Goal: Information Seeking & Learning: Learn about a topic

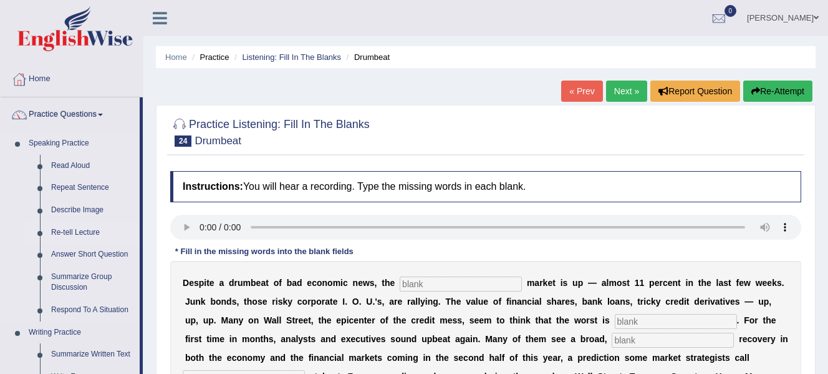
click at [110, 231] on link "Re-tell Lecture" at bounding box center [93, 232] width 94 height 22
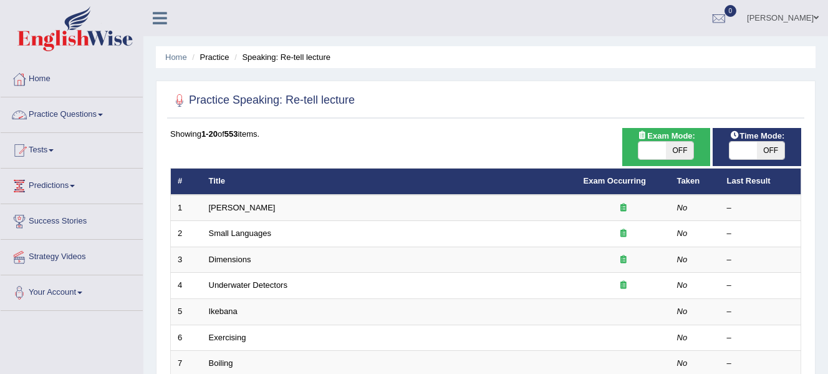
click at [104, 117] on link "Practice Questions" at bounding box center [72, 112] width 142 height 31
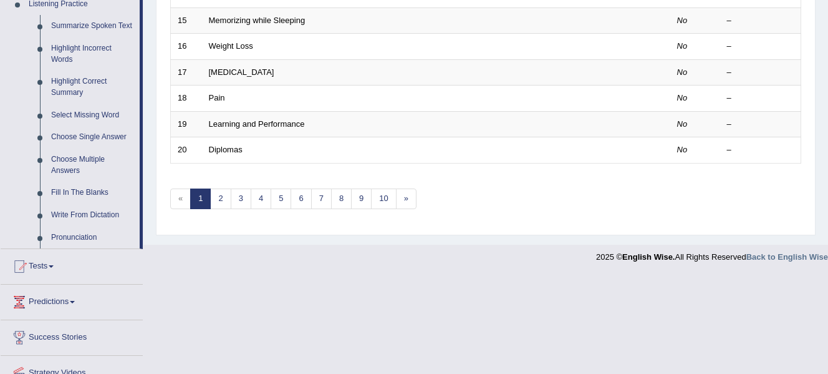
scroll to position [522, 0]
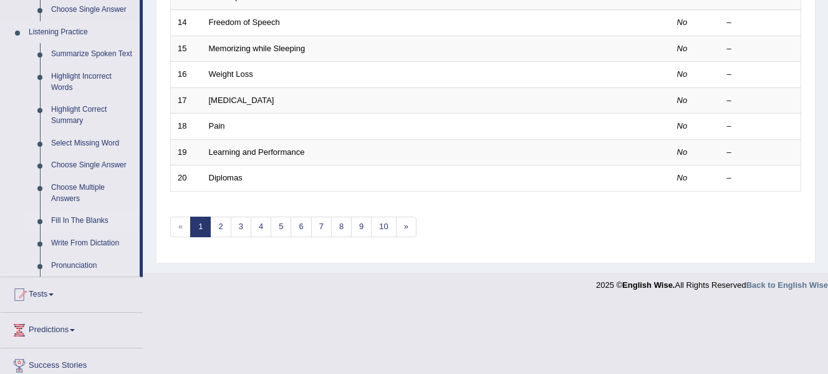
click at [64, 218] on link "Fill In The Blanks" at bounding box center [93, 221] width 94 height 22
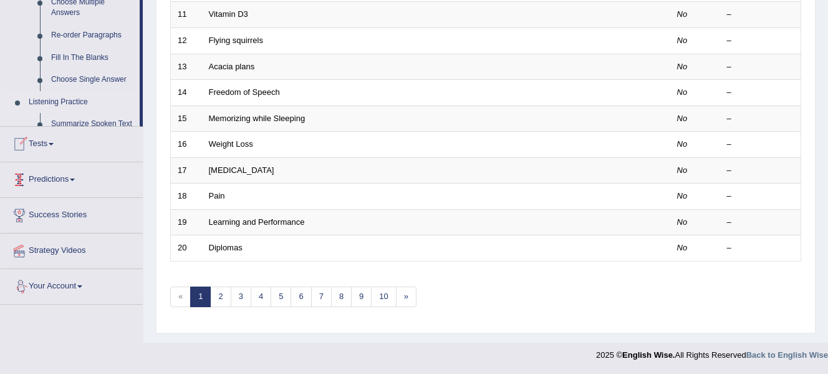
scroll to position [454, 0]
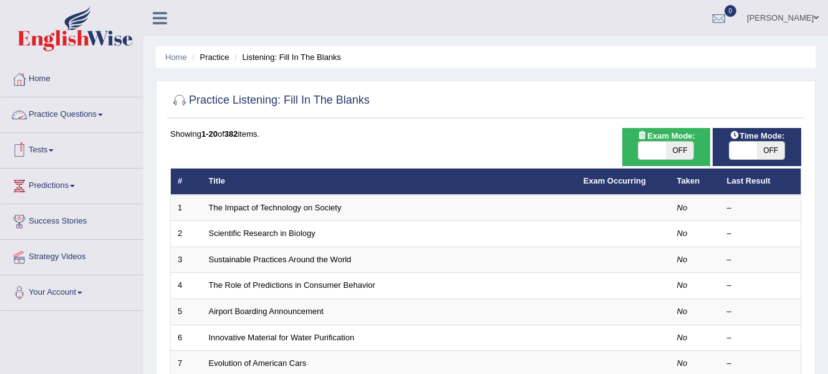
click at [104, 113] on link "Practice Questions" at bounding box center [72, 112] width 142 height 31
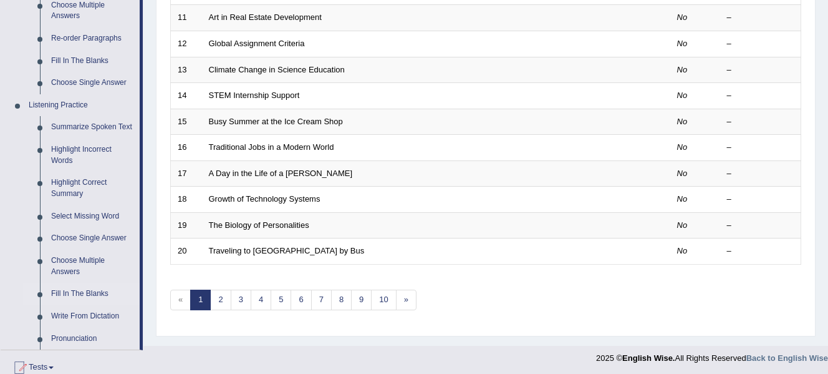
scroll to position [446, 0]
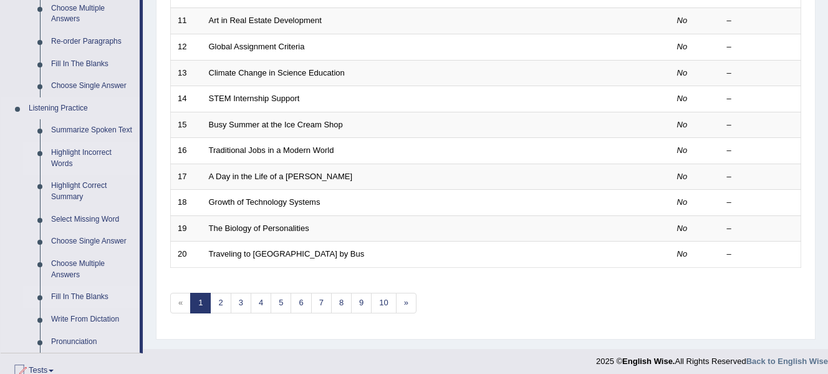
click at [95, 151] on link "Highlight Incorrect Words" at bounding box center [93, 158] width 94 height 33
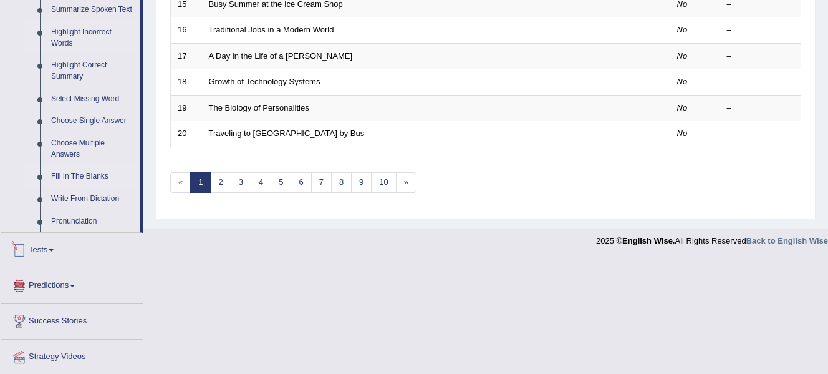
scroll to position [604, 0]
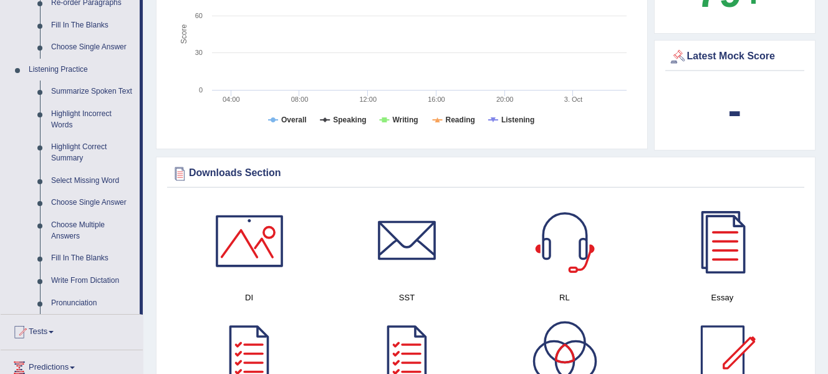
scroll to position [497, 0]
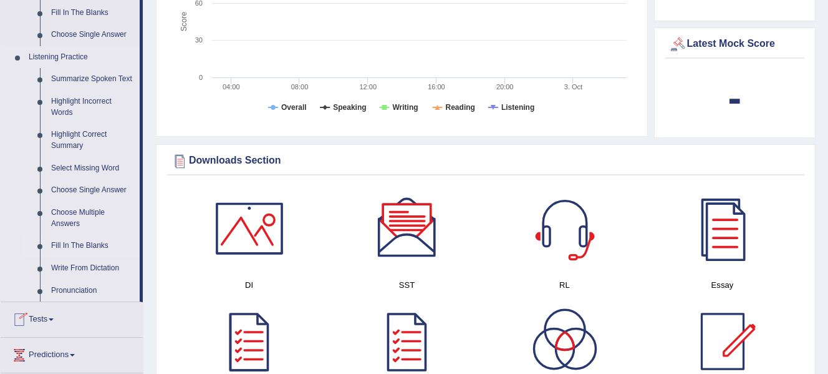
click at [85, 243] on link "Fill In The Blanks" at bounding box center [93, 246] width 94 height 22
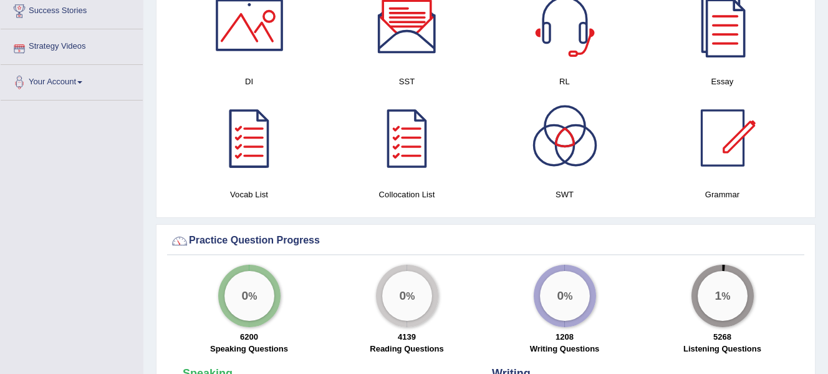
scroll to position [593, 0]
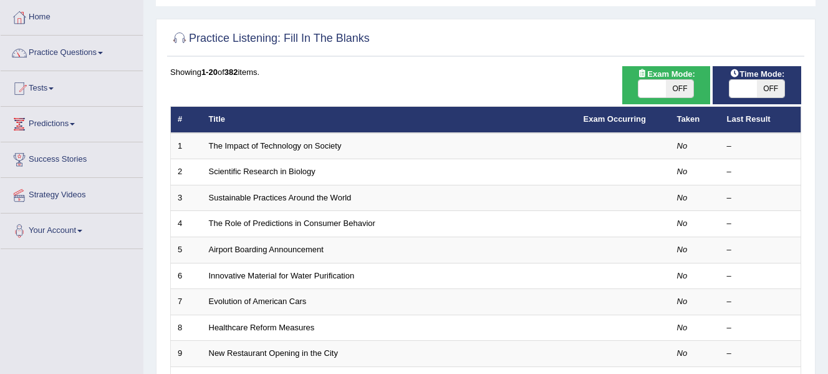
scroll to position [61, 0]
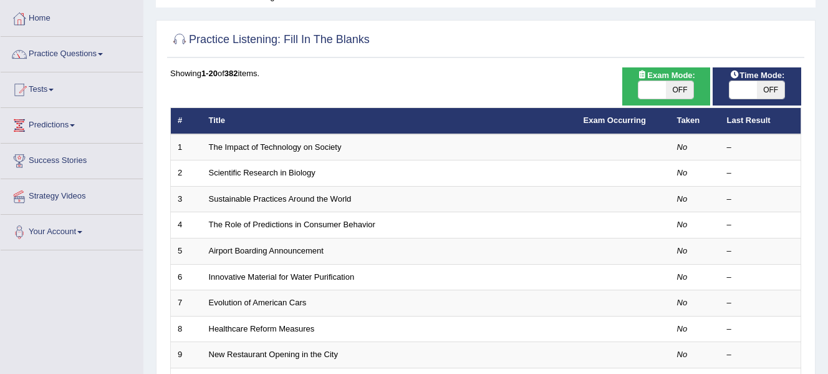
click at [742, 127] on th "Last Result" at bounding box center [760, 121] width 81 height 26
click at [747, 123] on th "Last Result" at bounding box center [760, 121] width 81 height 26
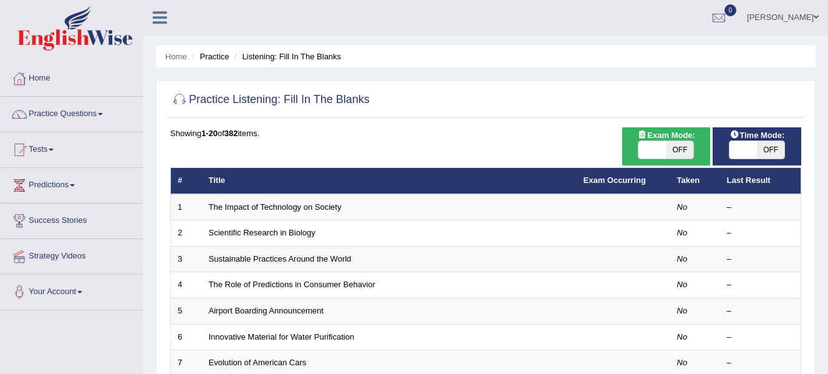
scroll to position [0, 0]
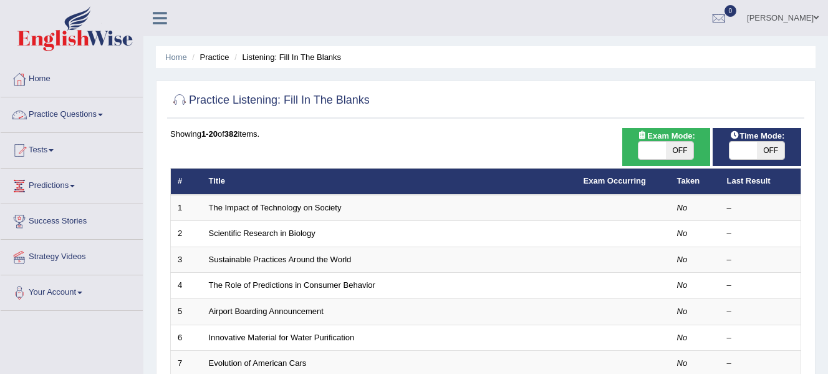
click at [102, 114] on link "Practice Questions" at bounding box center [72, 112] width 142 height 31
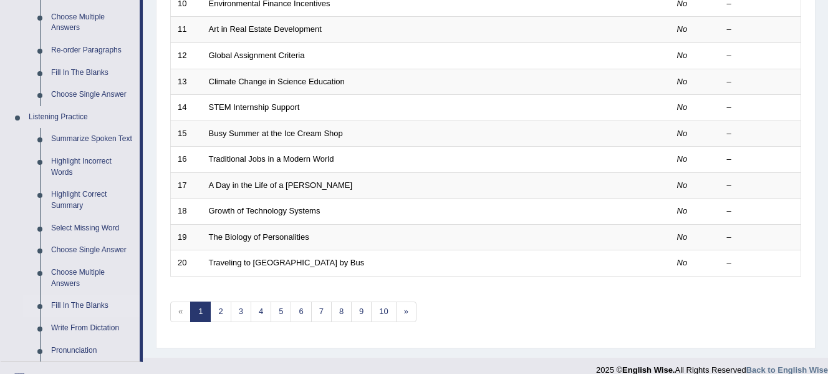
scroll to position [441, 0]
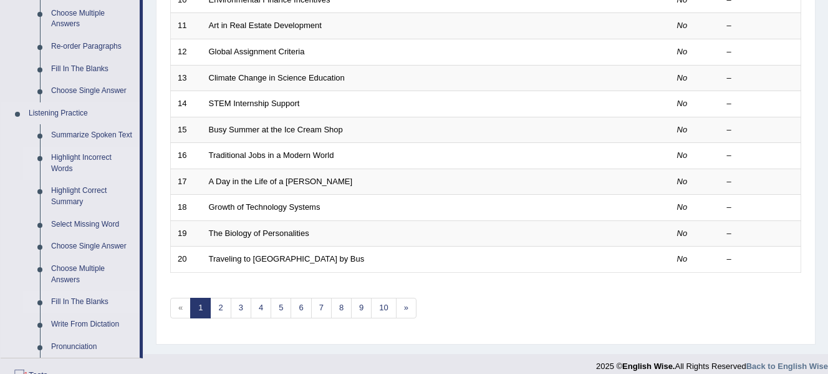
click at [85, 155] on link "Highlight Incorrect Words" at bounding box center [93, 163] width 94 height 33
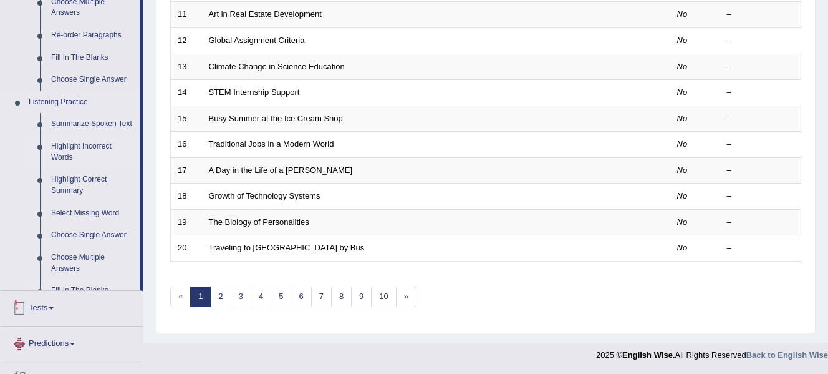
scroll to position [604, 0]
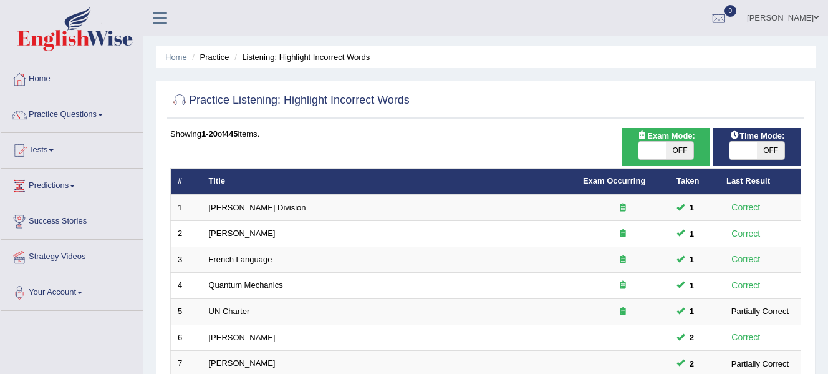
drag, startPoint x: 0, startPoint y: 0, endPoint x: 846, endPoint y: -19, distance: 846.6
click at [828, 0] on html "Toggle navigation Home Practice Questions Speaking Practice Read Aloud Repeat S…" at bounding box center [414, 187] width 828 height 374
click at [105, 118] on link "Practice Questions" at bounding box center [72, 112] width 142 height 31
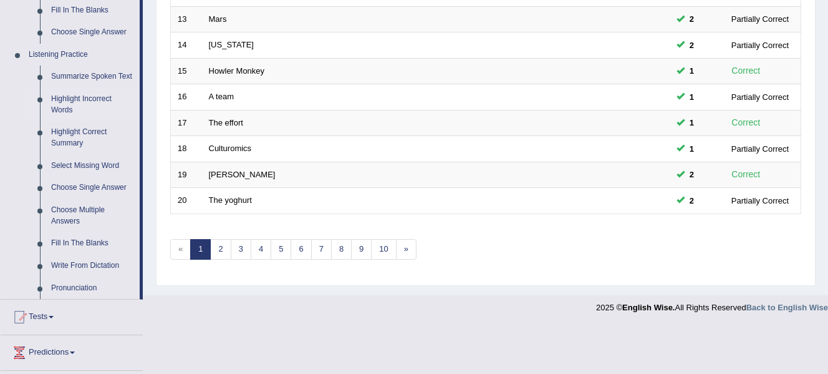
scroll to position [501, 0]
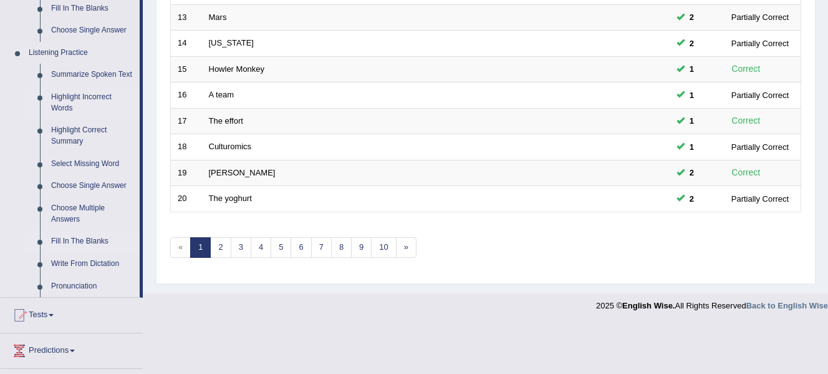
click at [89, 246] on link "Fill In The Blanks" at bounding box center [93, 241] width 94 height 22
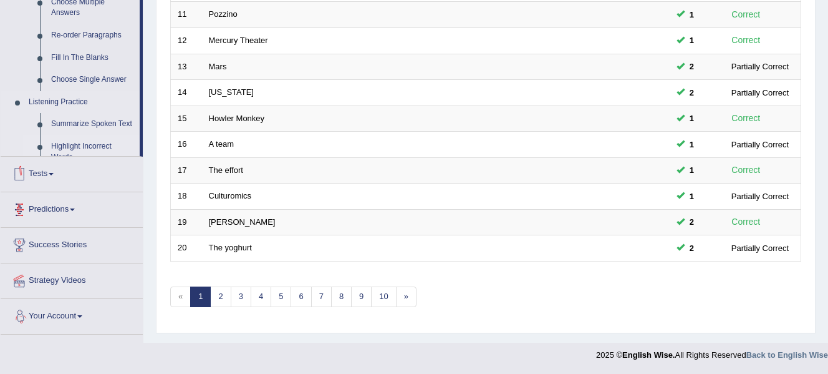
scroll to position [452, 0]
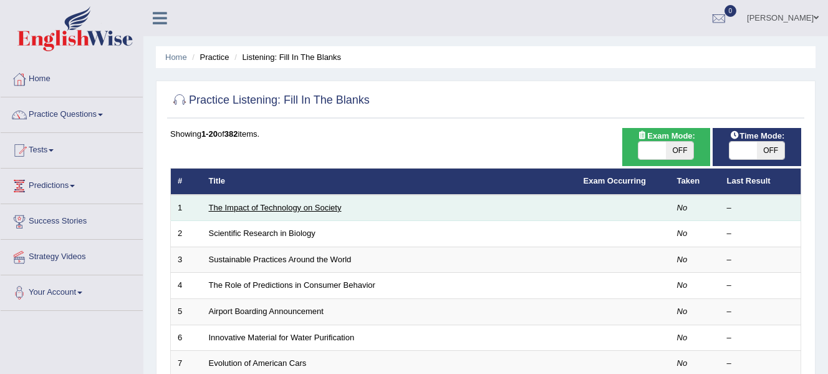
click at [286, 206] on link "The Impact of Technology on Society" at bounding box center [275, 207] width 133 height 9
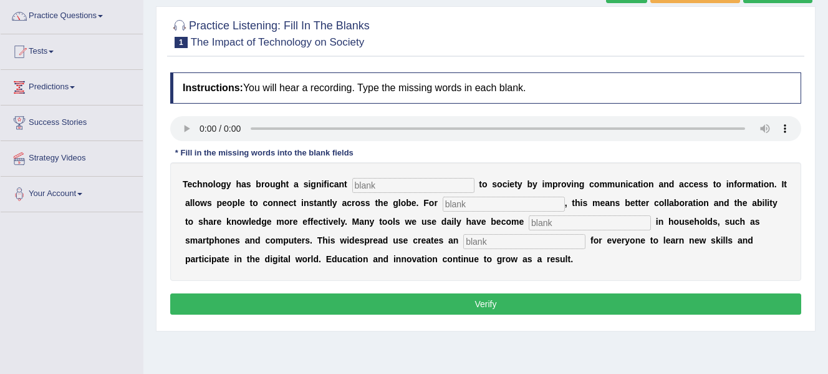
scroll to position [97, 0]
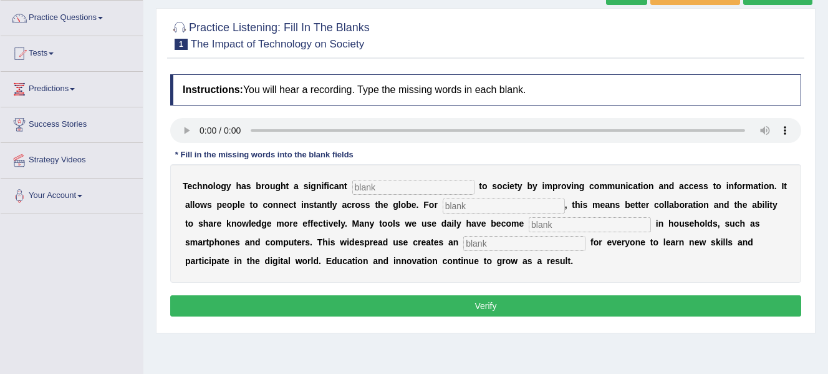
click at [381, 188] on input "text" at bounding box center [413, 187] width 122 height 15
type input "benefits"
click at [466, 201] on input "text" at bounding box center [504, 205] width 122 height 15
type input "humans"
click at [597, 221] on input "text" at bounding box center [590, 224] width 122 height 15
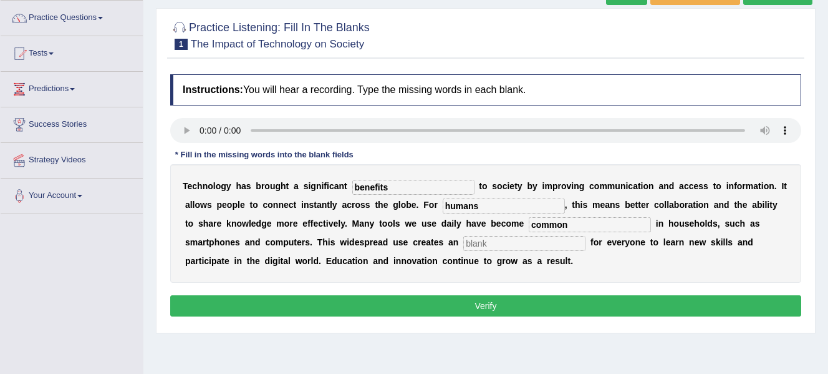
type input "common"
click at [520, 246] on input "text" at bounding box center [524, 243] width 122 height 15
type input "opportunity"
click at [480, 307] on button "Verify" at bounding box center [485, 305] width 631 height 21
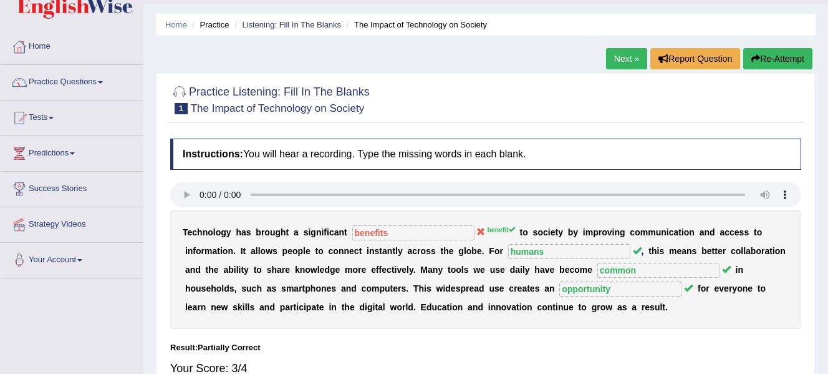
scroll to position [0, 0]
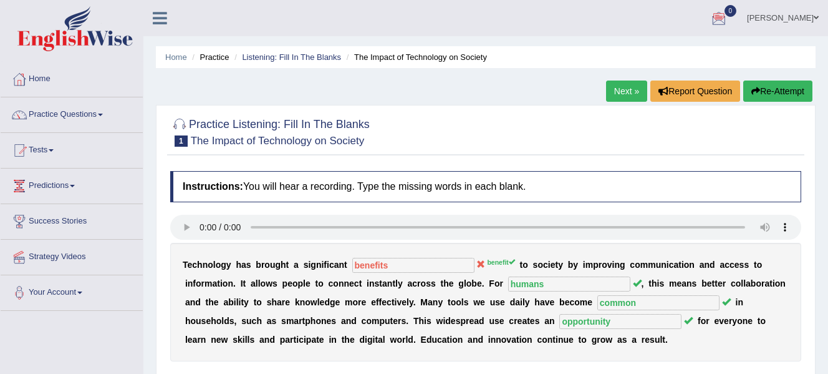
click at [629, 91] on link "Next »" at bounding box center [626, 90] width 41 height 21
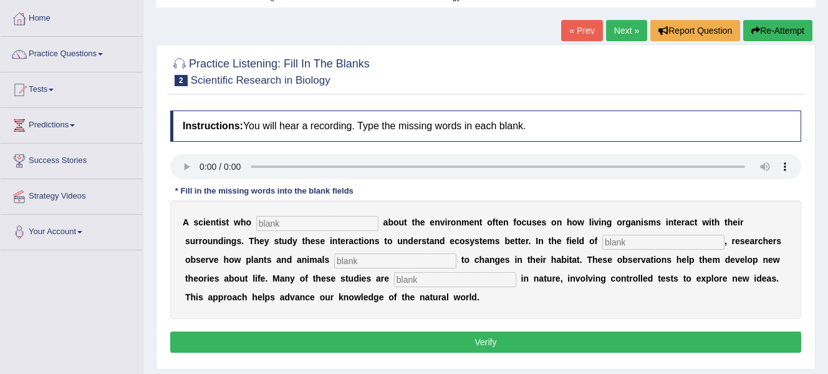
scroll to position [66, 0]
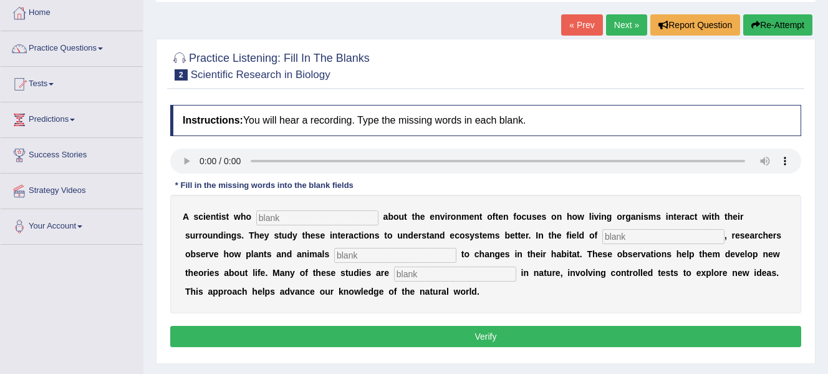
click at [306, 217] on input "text" at bounding box center [317, 217] width 122 height 15
type input "cares"
click at [644, 235] on input "text" at bounding box center [664, 236] width 122 height 15
type input "biology"
click at [439, 251] on input "text" at bounding box center [395, 255] width 122 height 15
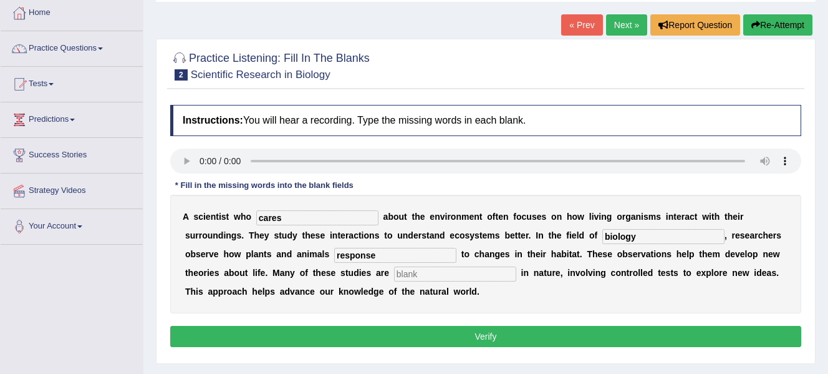
type input "response"
click at [469, 270] on input "text" at bounding box center [455, 273] width 122 height 15
type input "experimental"
click at [475, 338] on button "Verify" at bounding box center [485, 336] width 631 height 21
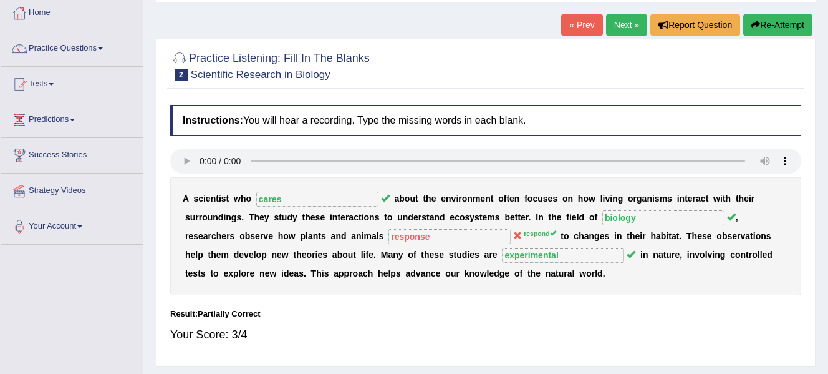
click at [618, 28] on link "Next »" at bounding box center [626, 24] width 41 height 21
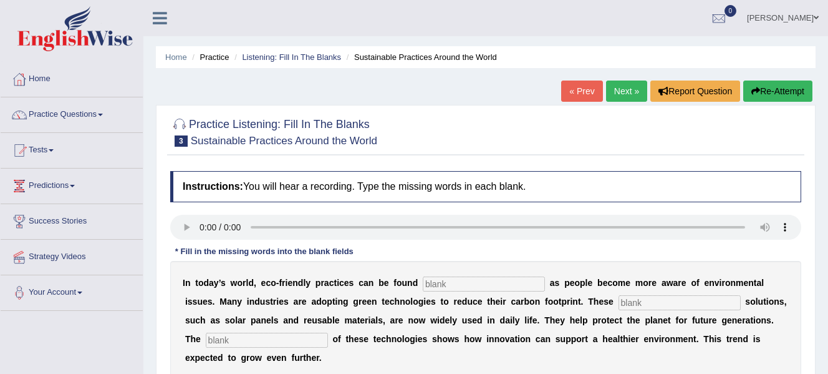
scroll to position [92, 0]
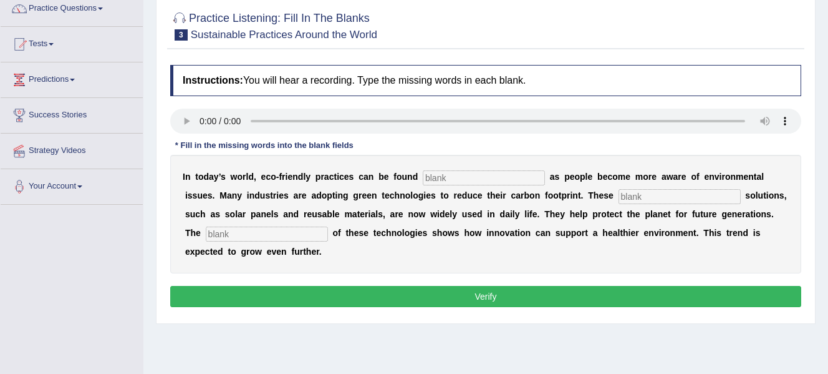
drag, startPoint x: 0, startPoint y: 0, endPoint x: 845, endPoint y: 136, distance: 856.0
click at [828, 136] on html "Toggle navigation Home Practice Questions Speaking Practice Read Aloud Repeat S…" at bounding box center [414, 81] width 828 height 374
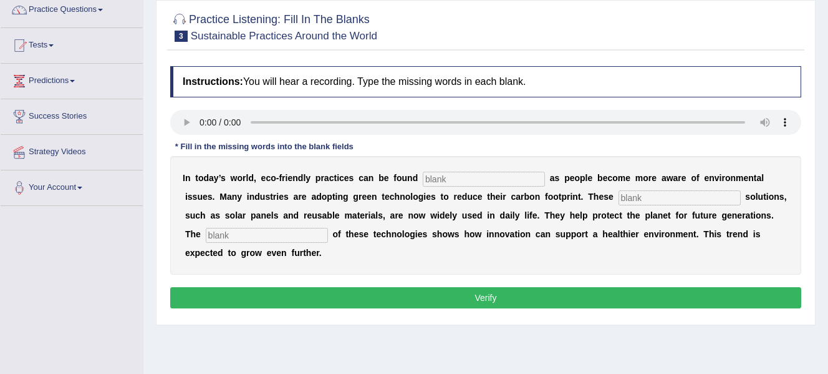
click at [453, 182] on input "text" at bounding box center [484, 179] width 122 height 15
type input "everywhere"
click at [641, 198] on input "text" at bounding box center [680, 197] width 122 height 15
type input "sustainable"
click at [309, 235] on input "text" at bounding box center [267, 235] width 122 height 15
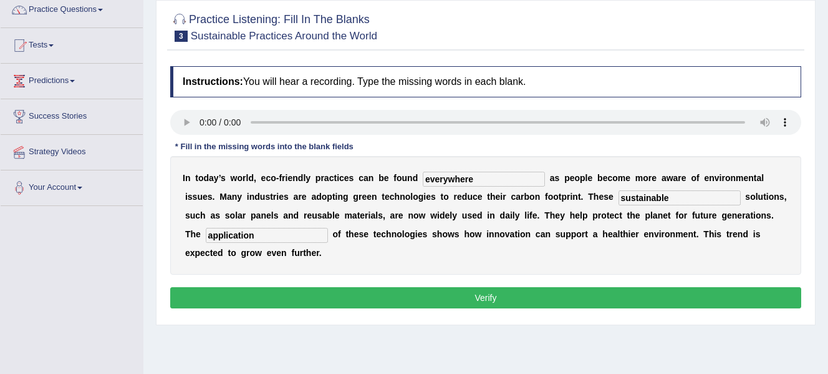
type input "application"
click at [334, 299] on button "Verify" at bounding box center [485, 297] width 631 height 21
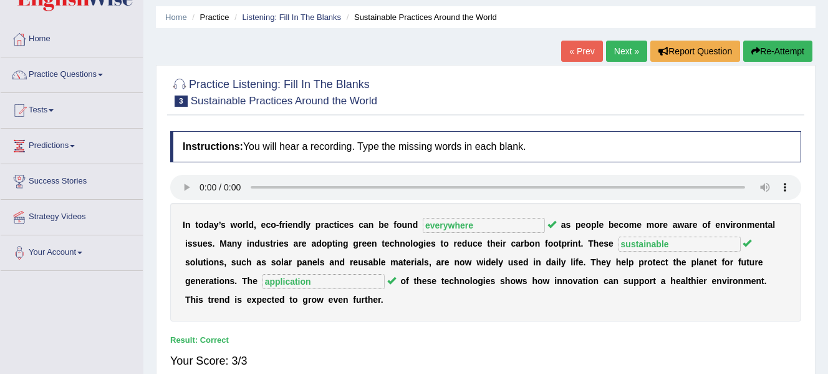
scroll to position [0, 0]
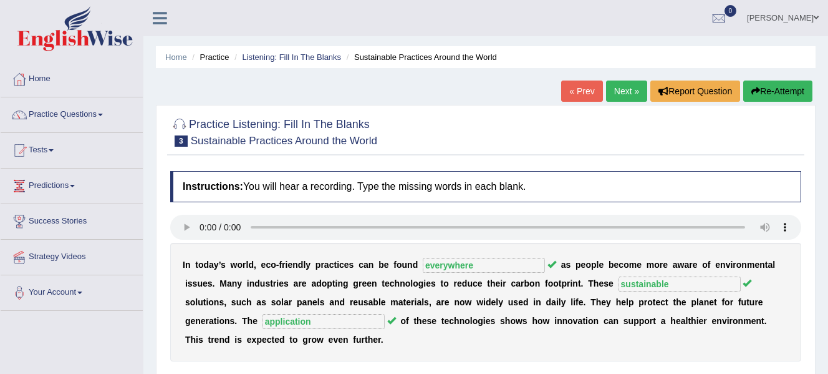
click at [611, 92] on link "Next »" at bounding box center [626, 90] width 41 height 21
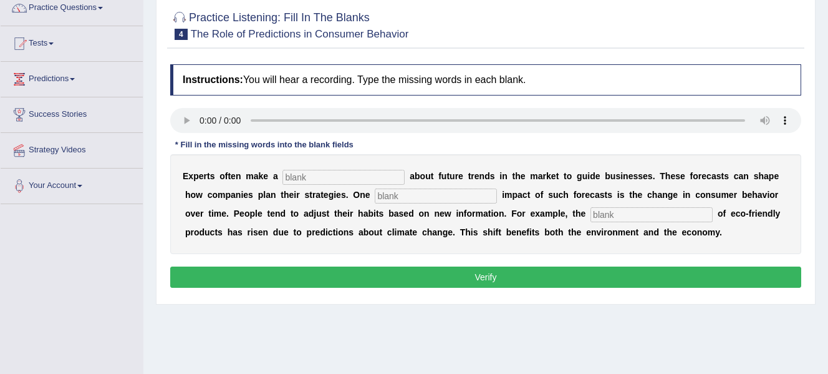
scroll to position [110, 0]
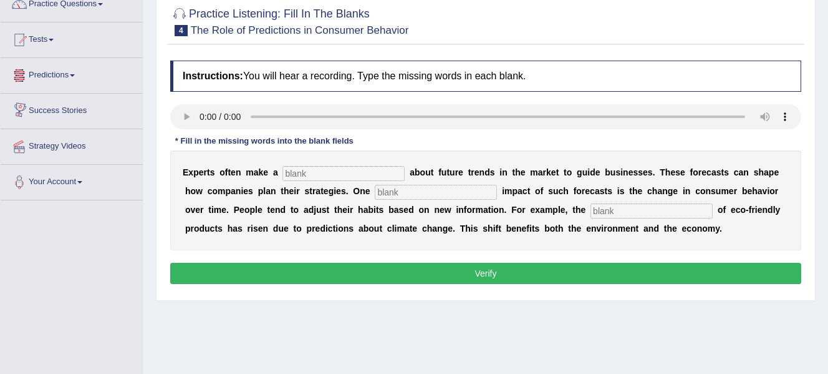
click at [312, 172] on input "text" at bounding box center [344, 173] width 122 height 15
type input "prediction"
click at [401, 194] on input "text" at bounding box center [436, 192] width 122 height 15
type input "profound"
click at [609, 208] on input "text" at bounding box center [652, 210] width 122 height 15
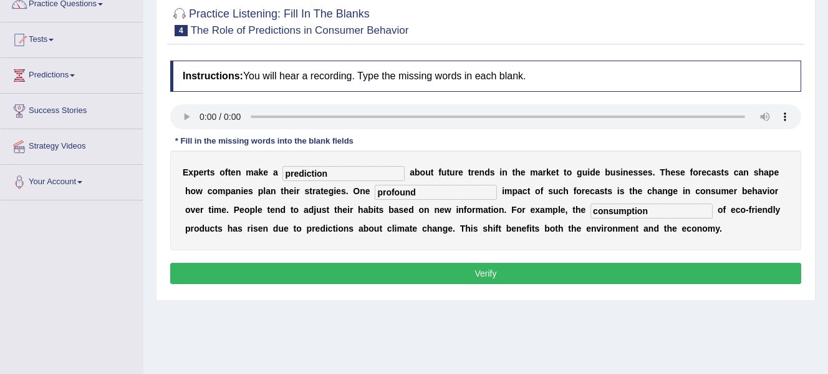
type input "consumption"
click at [595, 267] on button "Verify" at bounding box center [485, 273] width 631 height 21
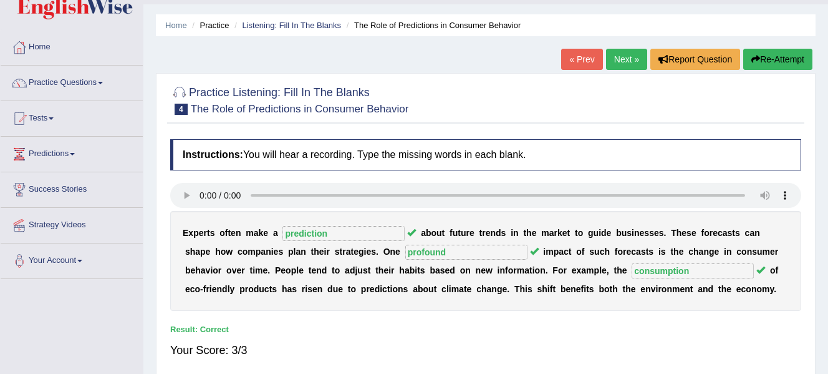
scroll to position [0, 0]
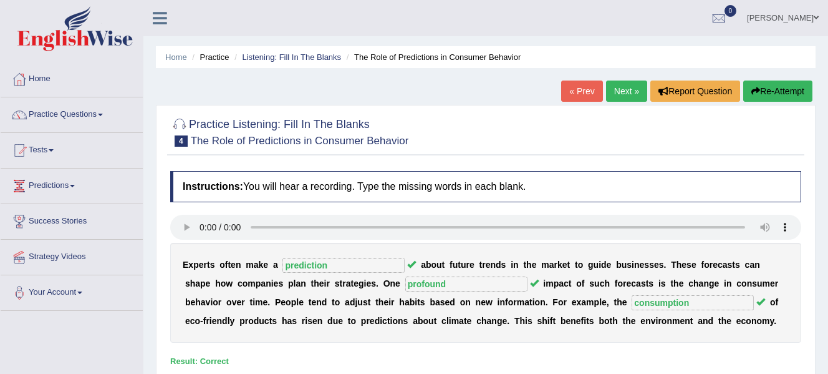
click at [620, 88] on link "Next »" at bounding box center [626, 90] width 41 height 21
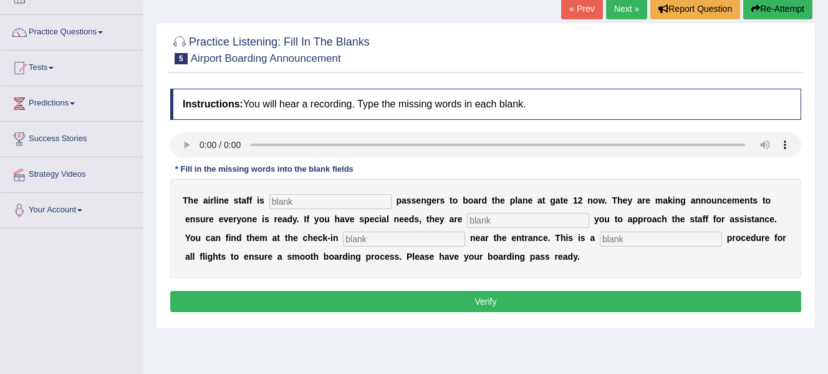
scroll to position [81, 0]
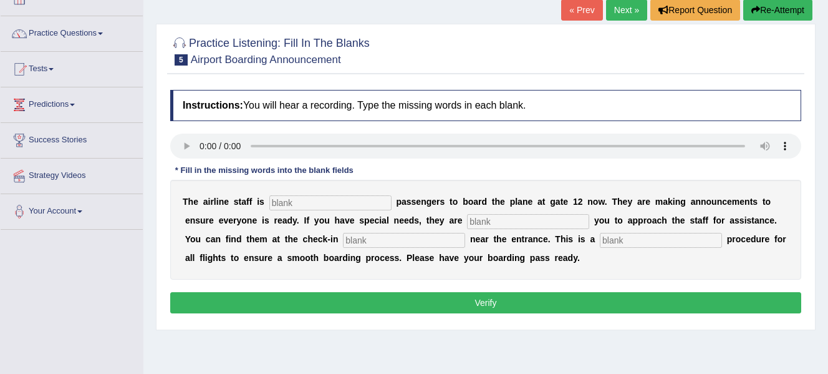
click at [308, 208] on input "text" at bounding box center [330, 202] width 122 height 15
type input "inviting"
click at [491, 221] on input "text" at bounding box center [528, 221] width 122 height 15
type input "requiring"
click at [385, 240] on input "text" at bounding box center [404, 240] width 122 height 15
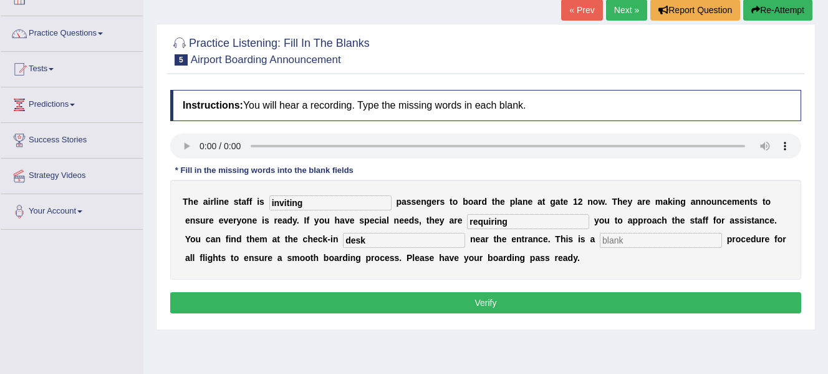
type input "desk"
click at [657, 238] on input "text" at bounding box center [661, 240] width 122 height 15
type input "regular"
click at [641, 303] on button "Verify" at bounding box center [485, 302] width 631 height 21
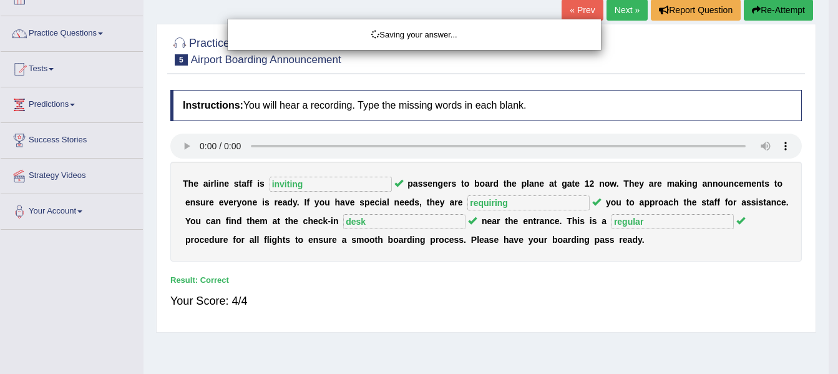
click at [622, 13] on div "Saving your answer..." at bounding box center [419, 187] width 838 height 374
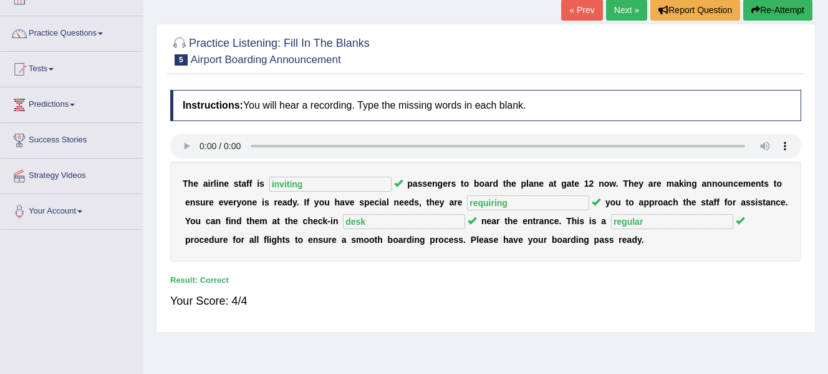
click at [626, 12] on link "Next »" at bounding box center [626, 9] width 41 height 21
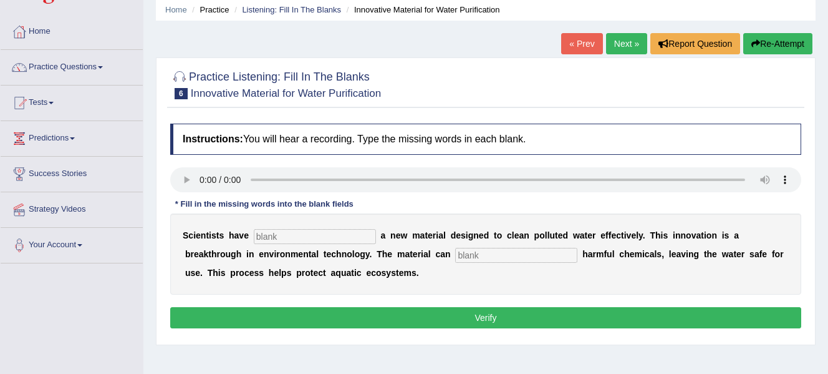
scroll to position [54, 0]
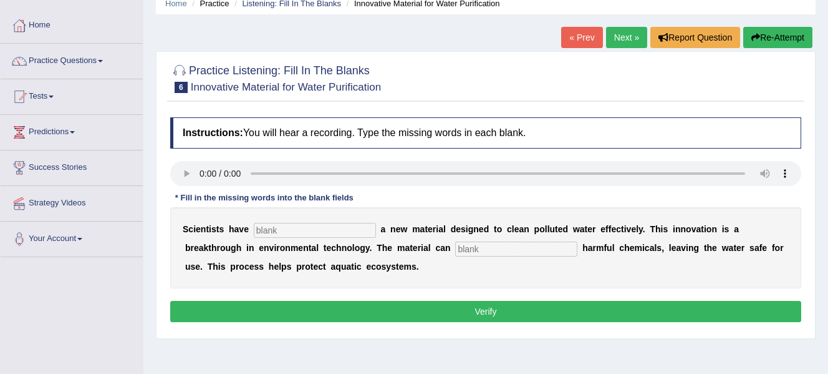
click at [331, 231] on input "text" at bounding box center [315, 230] width 122 height 15
type input "made"
click at [493, 255] on input "text" at bounding box center [516, 248] width 122 height 15
type input "observe"
click at [538, 307] on button "Verify" at bounding box center [485, 311] width 631 height 21
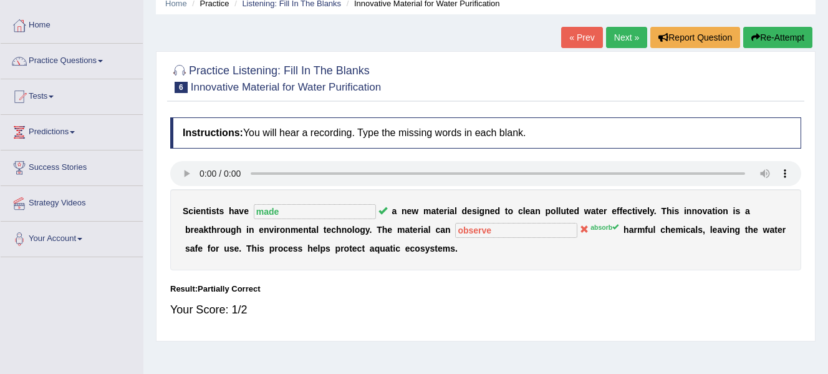
click at [777, 35] on button "Re-Attempt" at bounding box center [777, 37] width 69 height 21
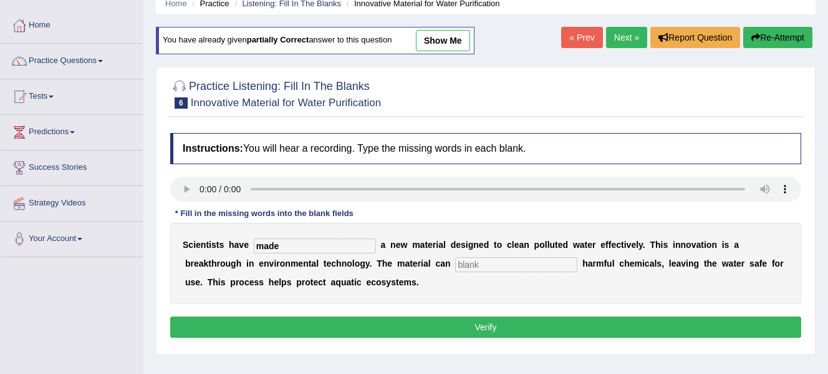
type input "made"
click at [485, 263] on input "text" at bounding box center [516, 264] width 122 height 15
type input "absorb"
click at [536, 326] on button "Verify" at bounding box center [485, 326] width 631 height 21
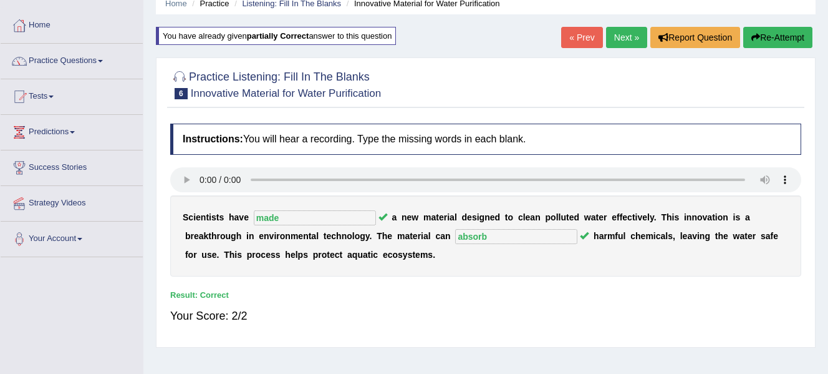
click at [622, 36] on link "Next »" at bounding box center [626, 37] width 41 height 21
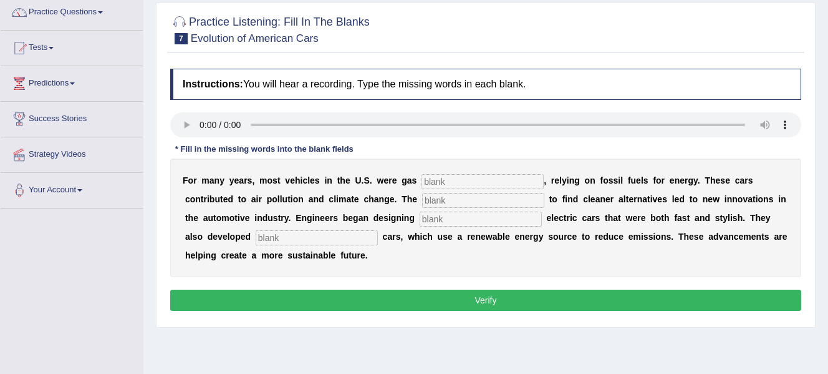
scroll to position [107, 0]
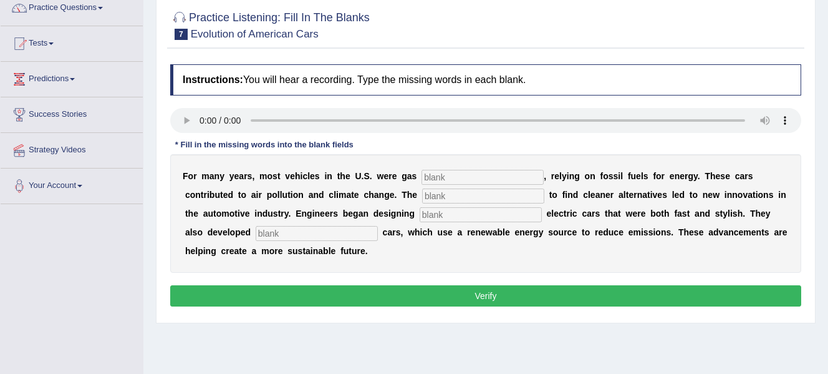
click at [332, 232] on input "text" at bounding box center [317, 233] width 122 height 15
type input "hydrogen"
click at [487, 214] on input "text" at bounding box center [481, 214] width 122 height 15
click at [488, 198] on input "text" at bounding box center [483, 195] width 122 height 15
type input "urgency"
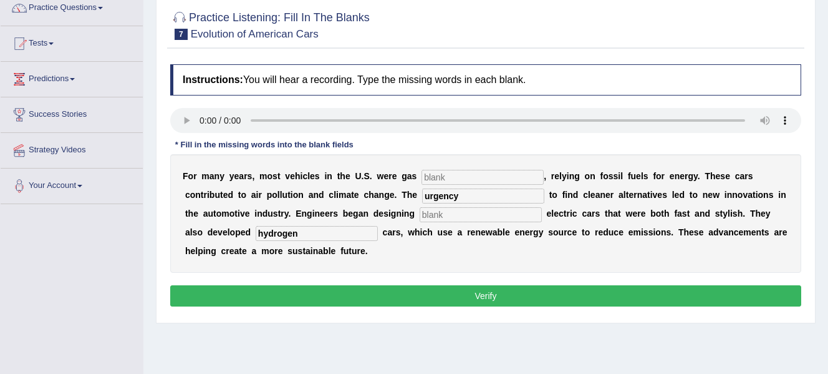
click at [498, 178] on input "text" at bounding box center [483, 177] width 122 height 15
type input "powered"
click at [497, 215] on input "text" at bounding box center [481, 214] width 122 height 15
type input "silk"
click at [453, 299] on button "Verify" at bounding box center [485, 295] width 631 height 21
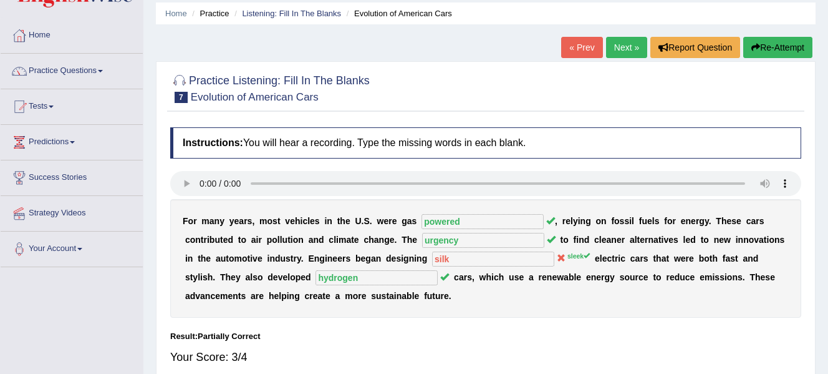
scroll to position [0, 0]
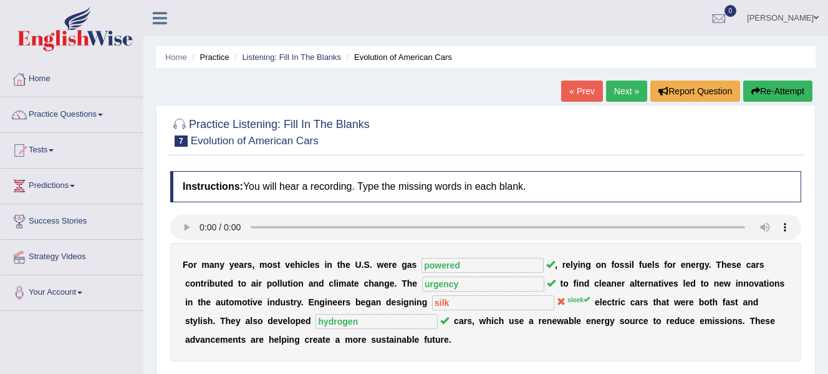
click at [629, 90] on link "Next »" at bounding box center [626, 90] width 41 height 21
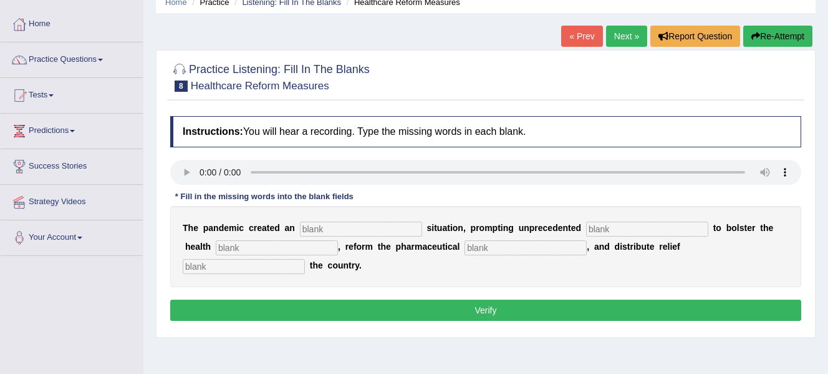
scroll to position [72, 0]
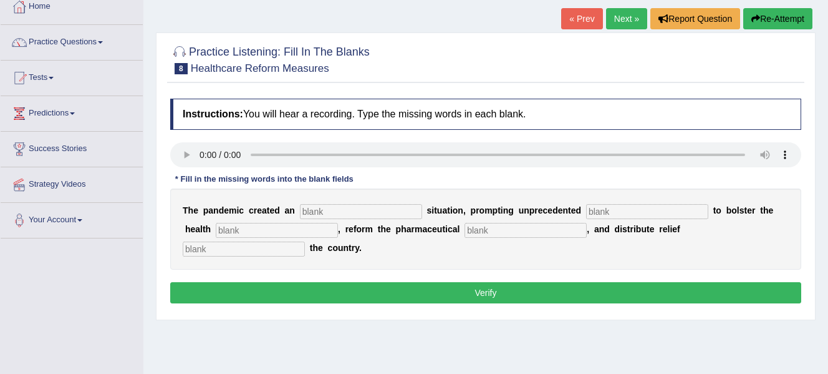
click at [267, 228] on input "text" at bounding box center [277, 230] width 122 height 15
click at [492, 232] on input "text" at bounding box center [526, 230] width 122 height 15
click at [295, 246] on input "text" at bounding box center [244, 248] width 122 height 15
click at [332, 212] on input "text" at bounding box center [361, 211] width 122 height 15
type input "urgent"
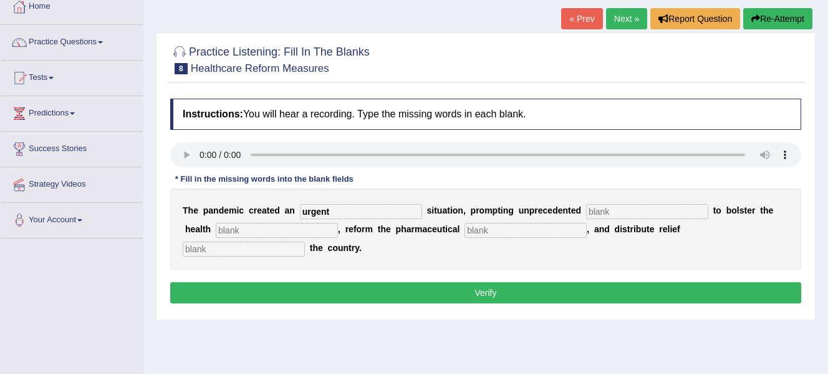
click at [610, 212] on input "text" at bounding box center [647, 211] width 122 height 15
type input "contribution"
click at [287, 231] on input "text" at bounding box center [277, 230] width 122 height 15
type input "system"
click at [483, 228] on input "text" at bounding box center [526, 230] width 122 height 15
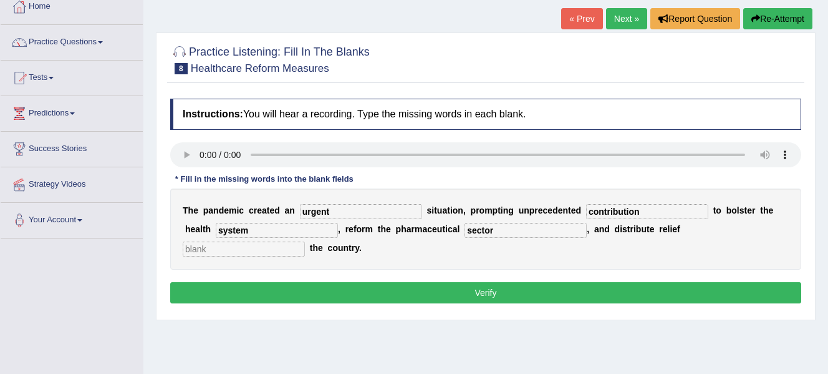
type input "sector"
click at [276, 254] on input "text" at bounding box center [244, 248] width 122 height 15
type input "through out"
click at [407, 289] on button "Verify" at bounding box center [485, 292] width 631 height 21
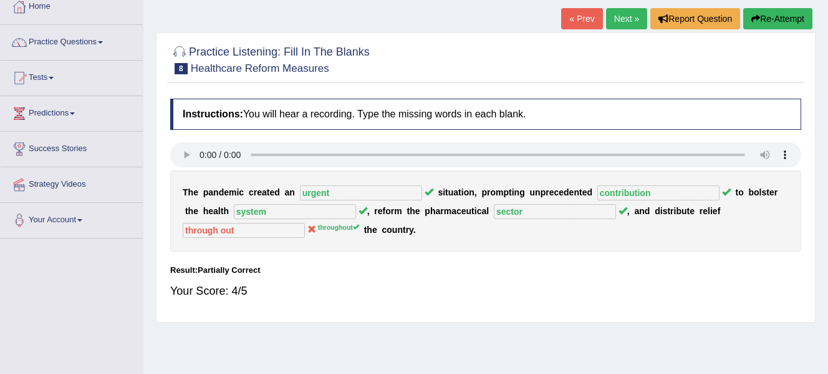
click at [781, 18] on button "Re-Attempt" at bounding box center [777, 18] width 69 height 21
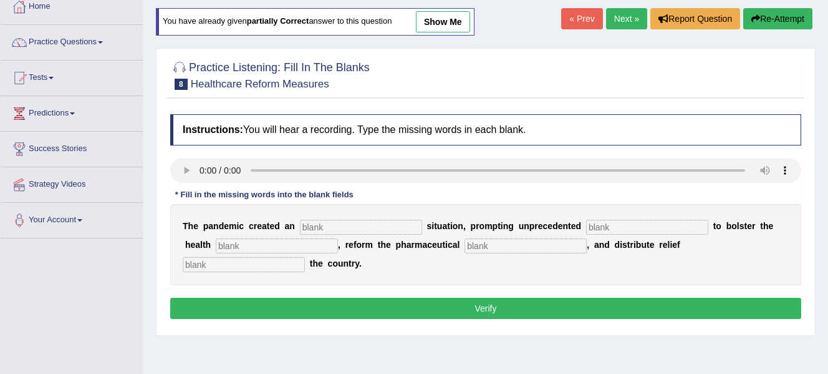
click at [385, 228] on input "text" at bounding box center [361, 227] width 122 height 15
type input "urgent"
click at [603, 222] on input "text" at bounding box center [647, 227] width 122 height 15
type input "contribution"
click at [323, 240] on input "text" at bounding box center [277, 245] width 122 height 15
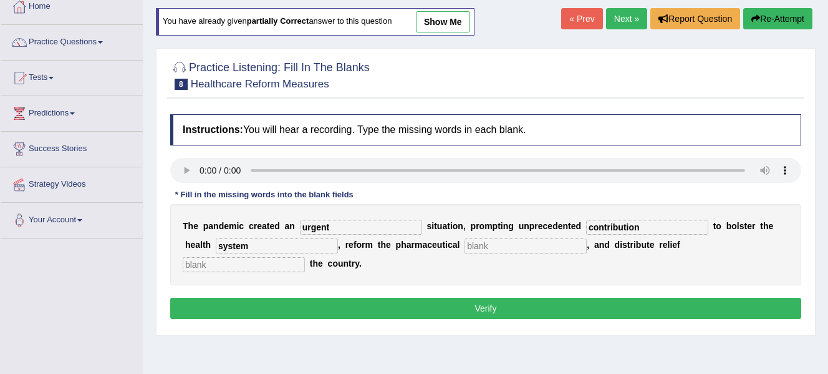
type input "system"
click at [484, 245] on input "text" at bounding box center [526, 245] width 122 height 15
type input "sector"
click at [281, 266] on input "text" at bounding box center [244, 264] width 122 height 15
type input "throughout"
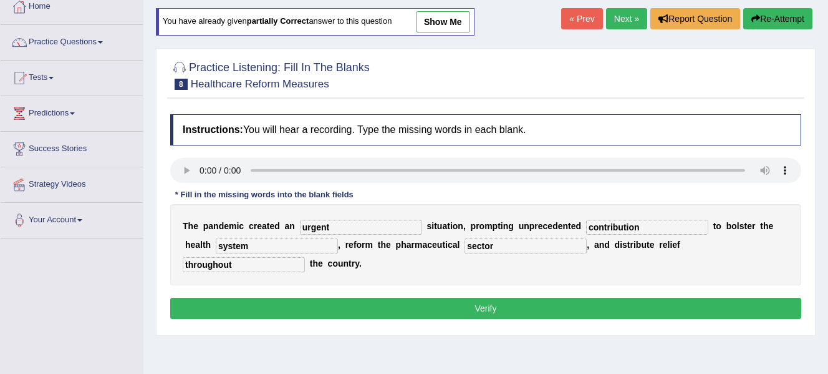
click at [395, 305] on button "Verify" at bounding box center [485, 308] width 631 height 21
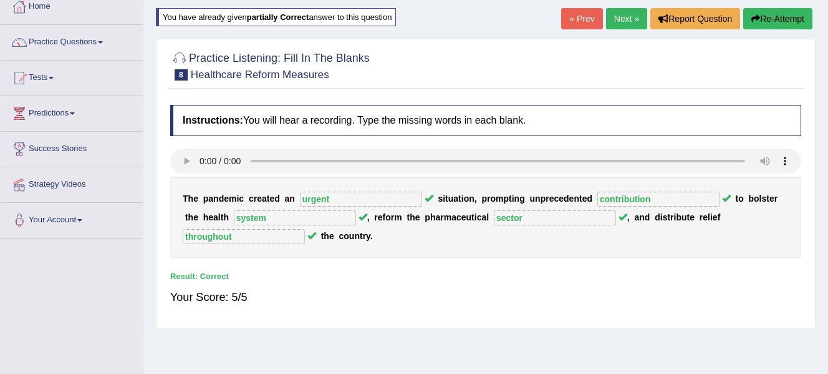
click at [613, 17] on link "Next »" at bounding box center [626, 18] width 41 height 21
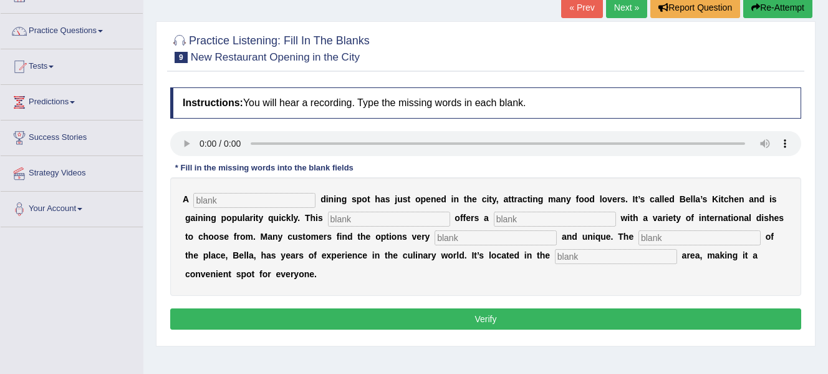
scroll to position [110, 0]
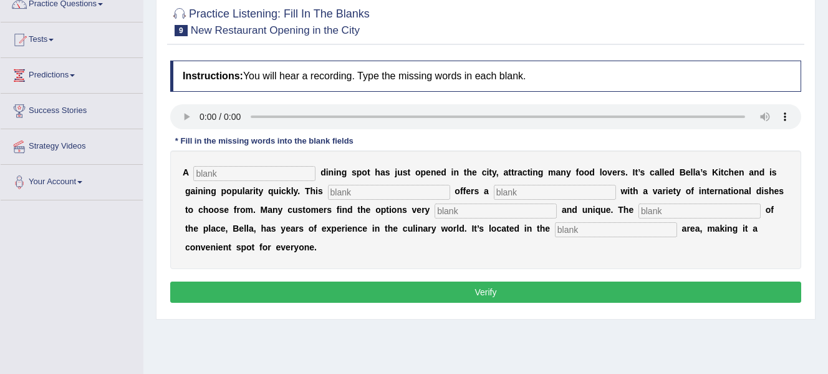
drag, startPoint x: 0, startPoint y: 0, endPoint x: 844, endPoint y: 100, distance: 849.8
click at [828, 100] on html "Toggle navigation Home Practice Questions Speaking Practice Read Aloud Repeat S…" at bounding box center [414, 77] width 828 height 374
click at [231, 174] on input "text" at bounding box center [254, 173] width 122 height 15
type input "new"
click at [367, 196] on input "text" at bounding box center [389, 192] width 122 height 15
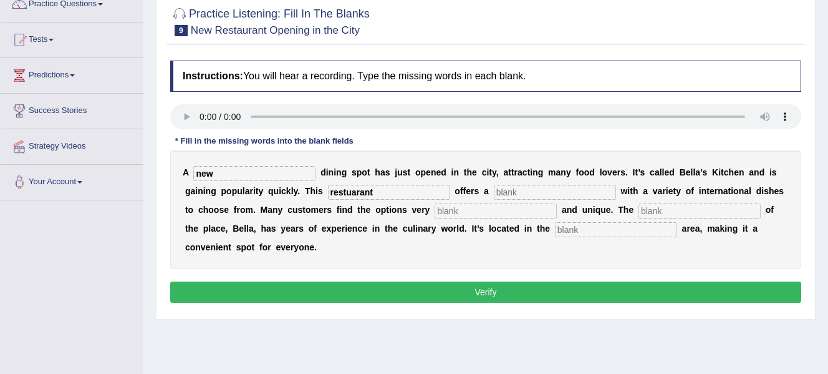
type input "restuarant"
click at [532, 186] on input "text" at bounding box center [555, 192] width 122 height 15
type input "menu"
click at [515, 209] on input "text" at bounding box center [496, 210] width 122 height 15
type input "interesting"
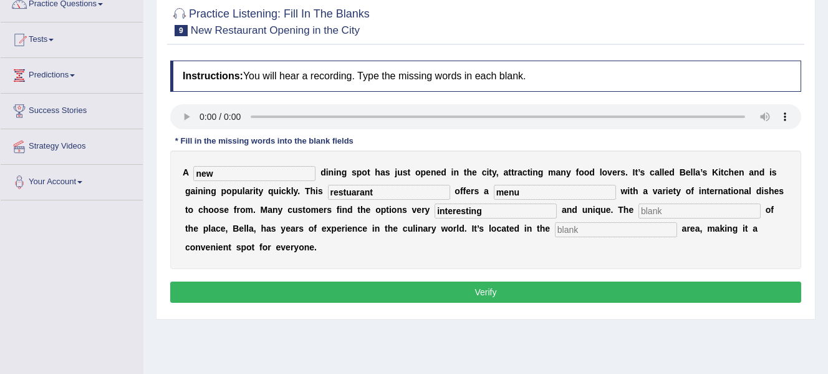
click at [689, 210] on input "text" at bounding box center [700, 210] width 122 height 15
type input "owner"
click at [628, 228] on input "text" at bounding box center [616, 229] width 122 height 15
type input "downtown"
click at [580, 290] on button "Verify" at bounding box center [485, 291] width 631 height 21
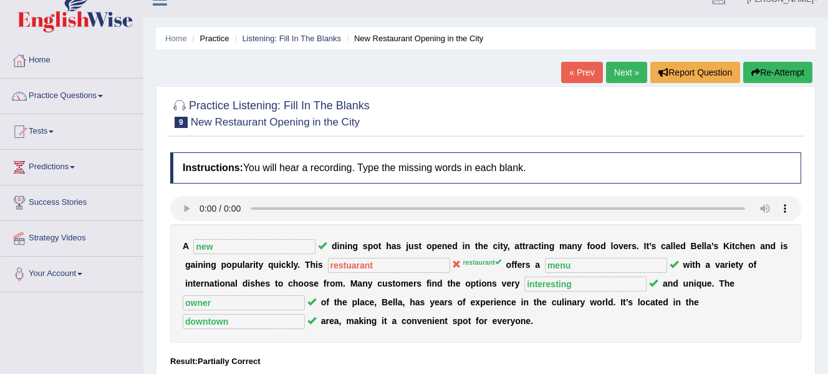
scroll to position [0, 0]
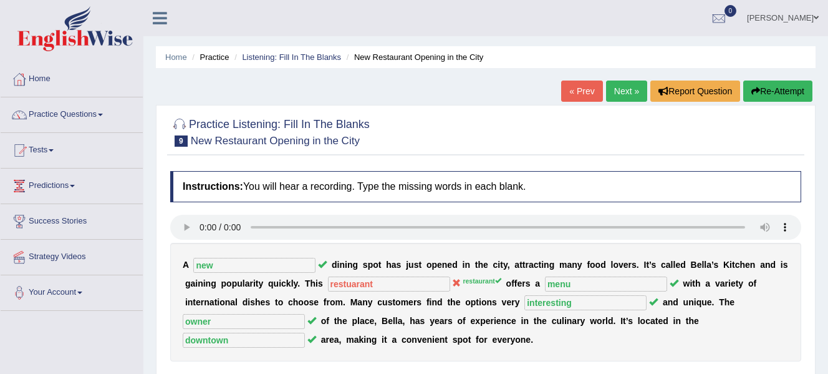
click at [631, 95] on link "Next »" at bounding box center [626, 90] width 41 height 21
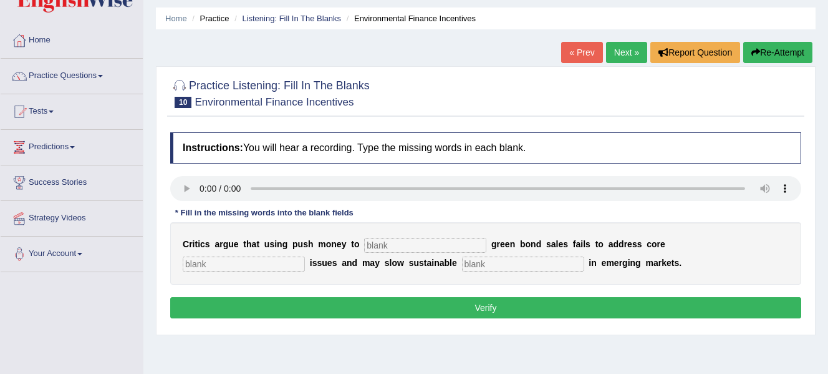
scroll to position [70, 0]
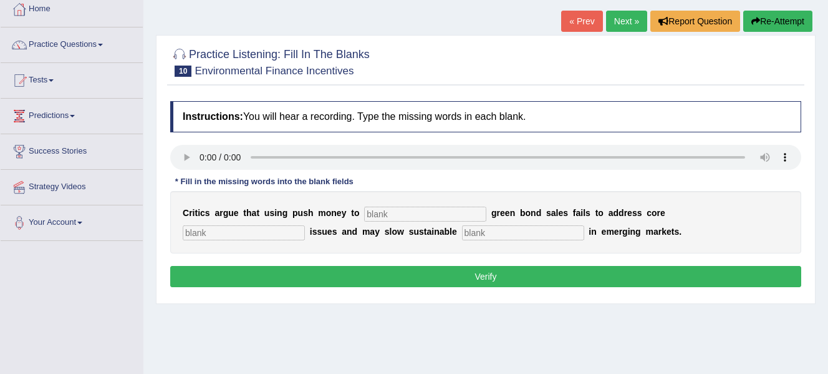
click at [377, 215] on input "text" at bounding box center [425, 213] width 122 height 15
type input "boost"
click at [281, 235] on input "text" at bounding box center [244, 232] width 122 height 15
type input "climate"
click at [519, 232] on input "text" at bounding box center [523, 232] width 122 height 15
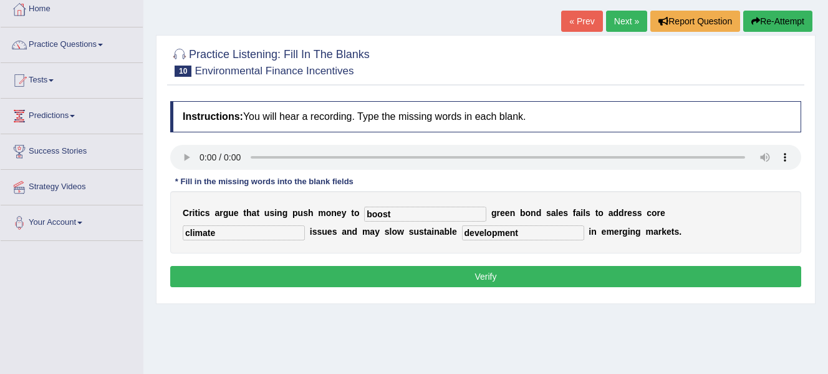
type input "development"
click at [552, 274] on button "Verify" at bounding box center [485, 276] width 631 height 21
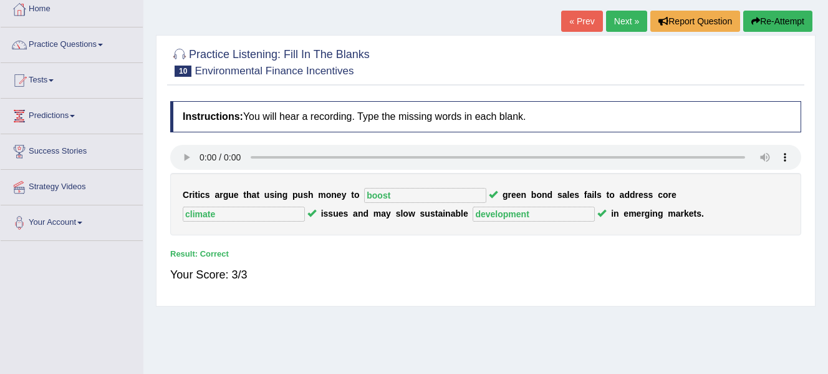
click at [625, 22] on link "Next »" at bounding box center [626, 21] width 41 height 21
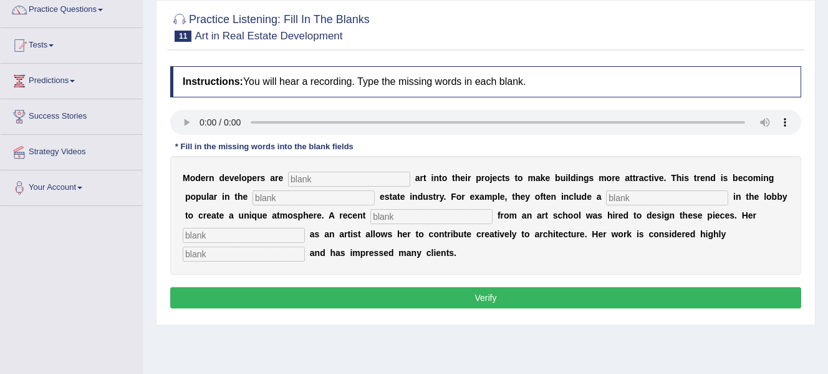
scroll to position [101, 0]
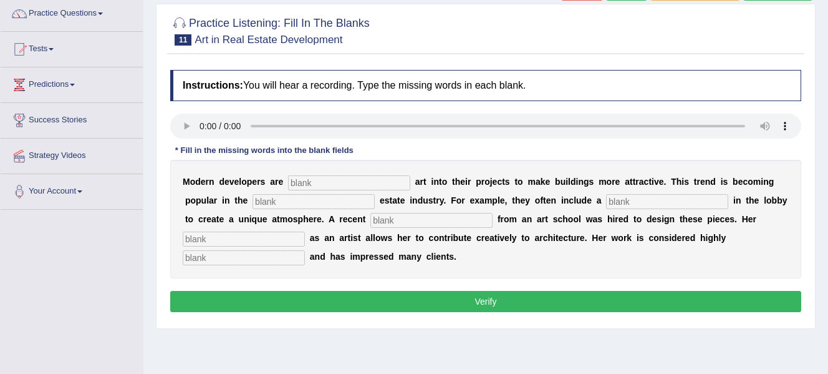
click at [341, 178] on input "text" at bounding box center [349, 182] width 122 height 15
type input "e"
type input "incorporating"
click at [317, 207] on input "text" at bounding box center [314, 201] width 122 height 15
type input "real"
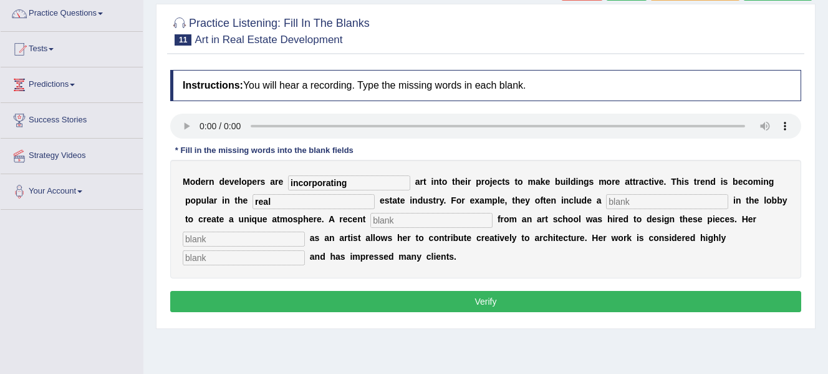
click at [411, 218] on input "text" at bounding box center [431, 220] width 122 height 15
type input "sculpture"
click at [281, 237] on input "text" at bounding box center [244, 238] width 122 height 15
type input "profression"
click at [269, 260] on input "text" at bounding box center [244, 257] width 122 height 15
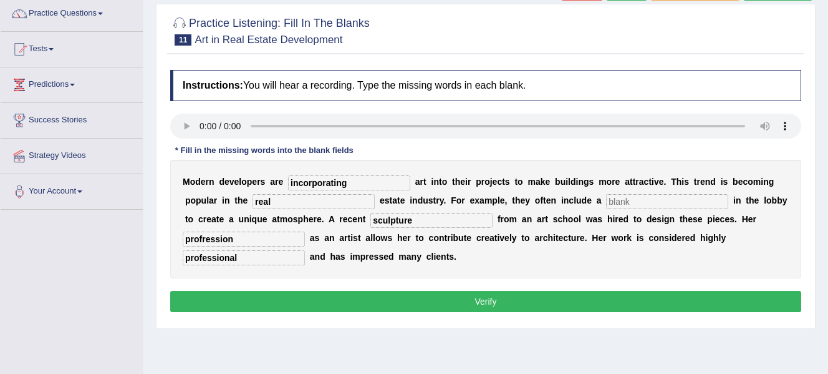
type input "professional"
click at [315, 300] on button "Verify" at bounding box center [485, 301] width 631 height 21
click at [632, 201] on input "text" at bounding box center [667, 201] width 122 height 15
click at [448, 219] on input "sculpture" at bounding box center [431, 220] width 122 height 15
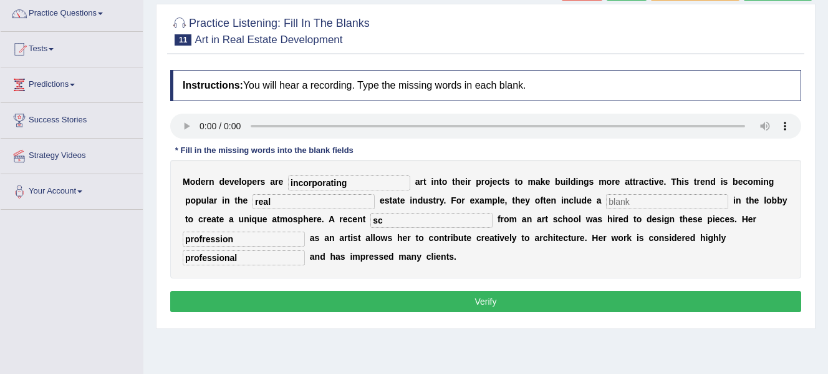
type input "s"
type input "graduate"
click at [624, 201] on input "text" at bounding box center [667, 201] width 122 height 15
type input "sculpture"
click at [597, 301] on button "Verify" at bounding box center [485, 301] width 631 height 21
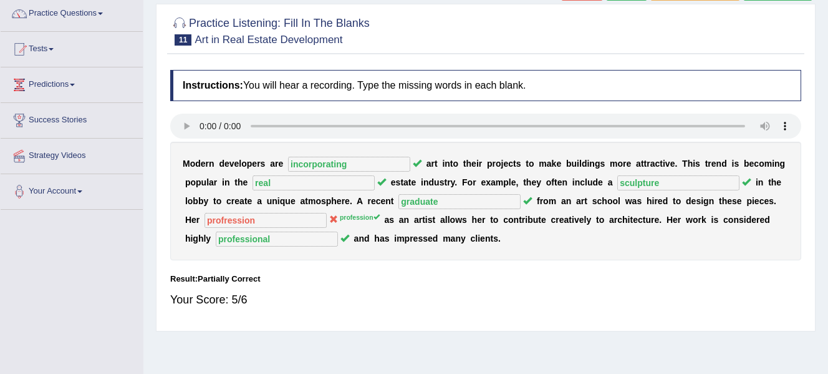
scroll to position [0, 0]
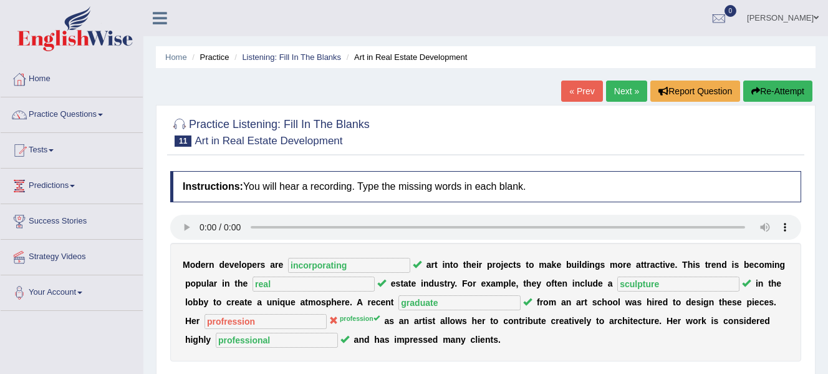
click at [624, 94] on link "Next »" at bounding box center [626, 90] width 41 height 21
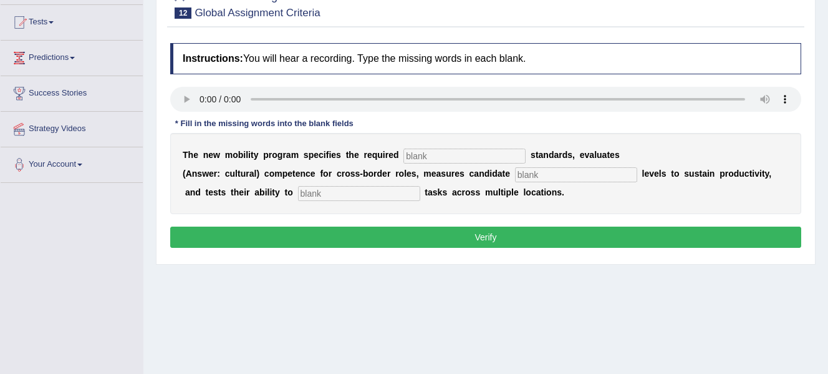
scroll to position [133, 0]
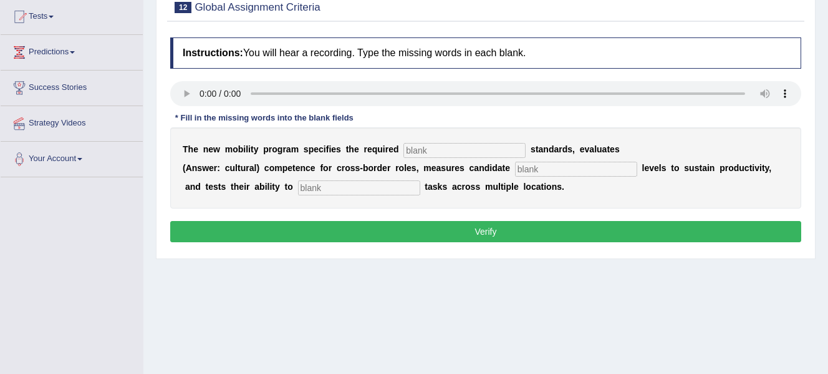
click at [828, 131] on html "Toggle navigation Home Practice Questions Speaking Practice Read Aloud Repeat S…" at bounding box center [414, 54] width 828 height 374
click at [422, 145] on input "text" at bounding box center [465, 150] width 122 height 15
type input "qualifications"
click at [576, 169] on input "text" at bounding box center [576, 169] width 122 height 15
type input "energy"
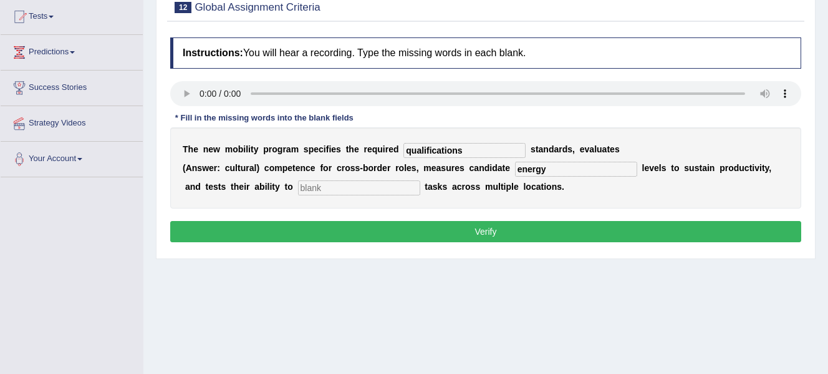
click at [379, 190] on input "text" at bounding box center [359, 187] width 122 height 15
type input "distribution"
click at [362, 231] on button "Verify" at bounding box center [485, 231] width 631 height 21
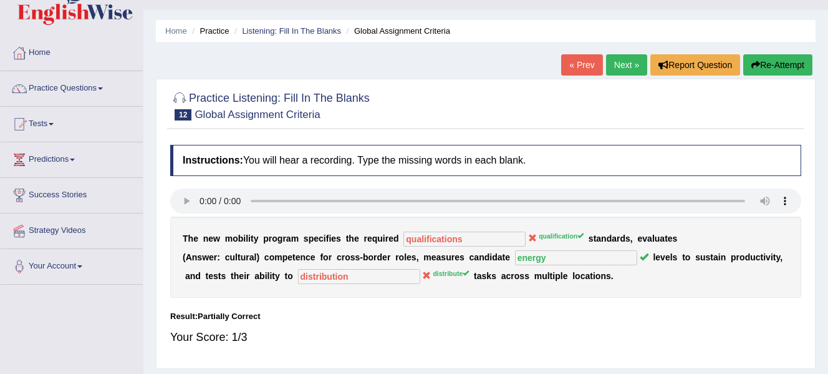
scroll to position [0, 0]
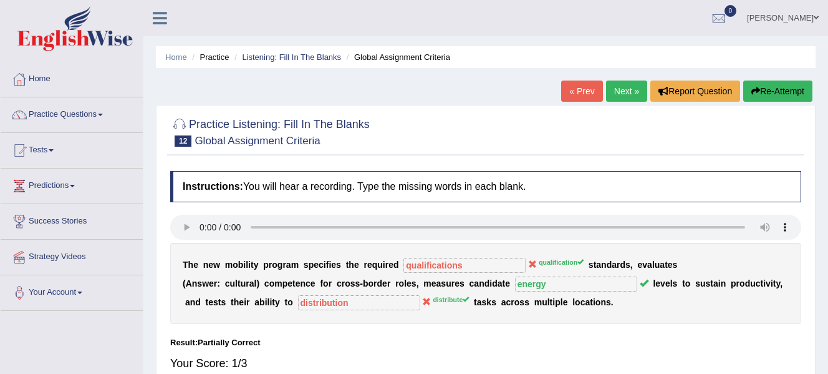
click at [624, 88] on link "Next »" at bounding box center [626, 90] width 41 height 21
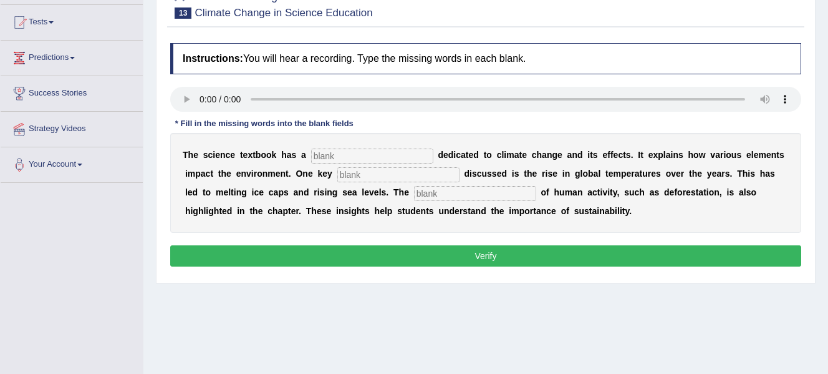
scroll to position [125, 0]
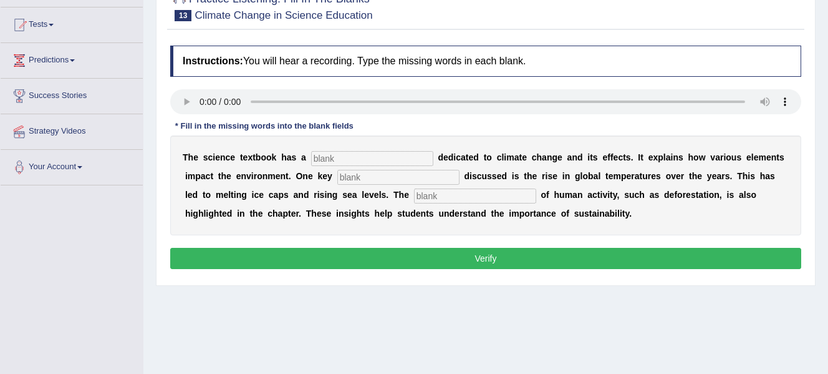
click at [366, 162] on input "text" at bounding box center [372, 158] width 122 height 15
type input "section"
click at [374, 184] on input "text" at bounding box center [398, 177] width 122 height 15
type input "factor"
click at [443, 195] on input "text" at bounding box center [475, 195] width 122 height 15
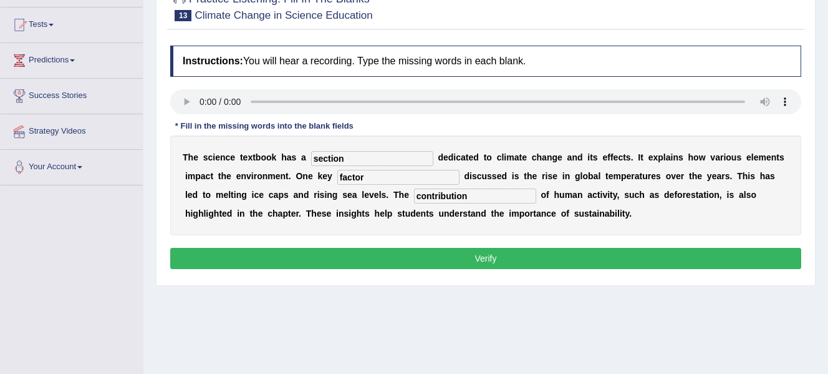
type input "contribution"
click at [482, 261] on button "Verify" at bounding box center [485, 258] width 631 height 21
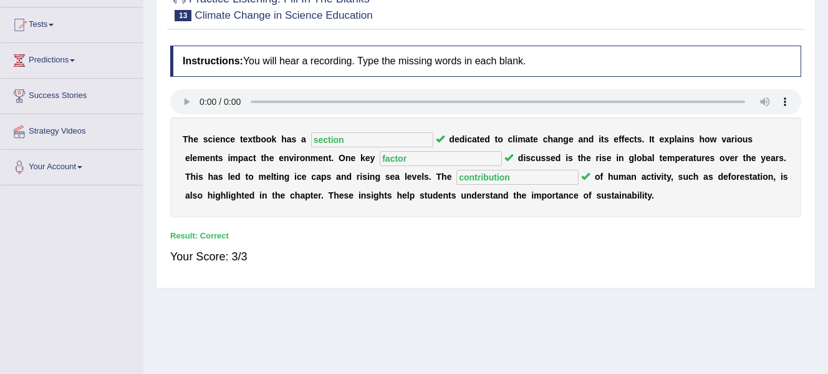
scroll to position [0, 0]
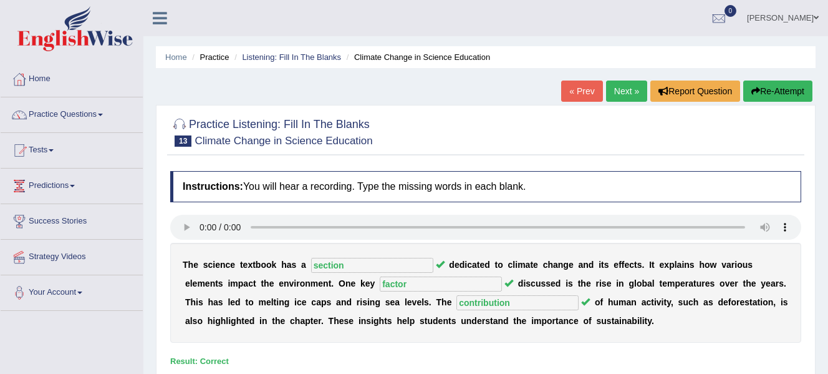
click at [630, 90] on link "Next »" at bounding box center [626, 90] width 41 height 21
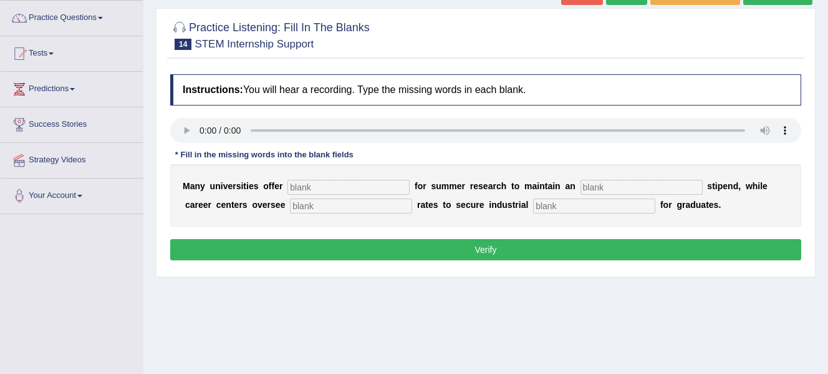
scroll to position [100, 0]
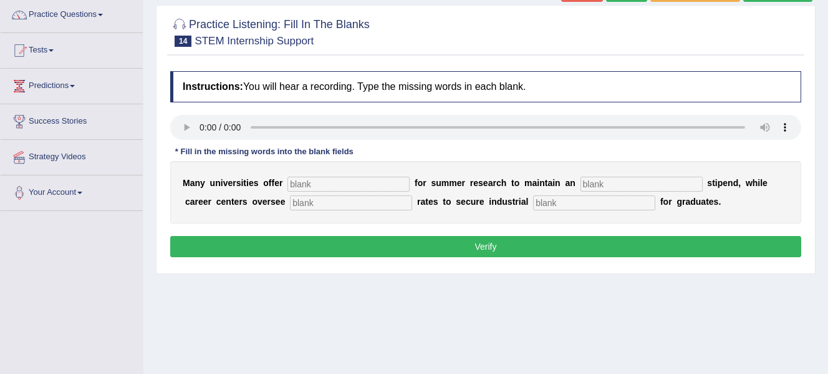
click at [574, 199] on input "text" at bounding box center [594, 202] width 122 height 15
type input "students"
click at [325, 184] on input "text" at bounding box center [349, 184] width 122 height 15
click at [611, 186] on input "text" at bounding box center [642, 184] width 122 height 15
type input "average"
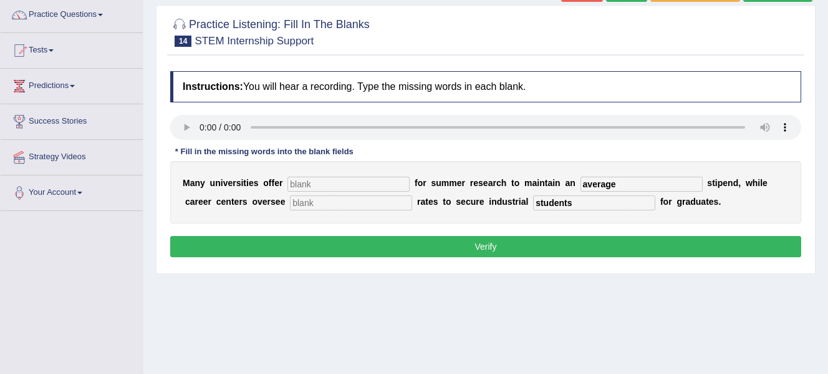
click at [314, 204] on input "text" at bounding box center [351, 202] width 122 height 15
type input "placement"
click at [372, 188] on input "text" at bounding box center [349, 184] width 122 height 15
click at [309, 185] on input "text" at bounding box center [349, 184] width 122 height 15
click at [308, 177] on input "text" at bounding box center [349, 184] width 122 height 15
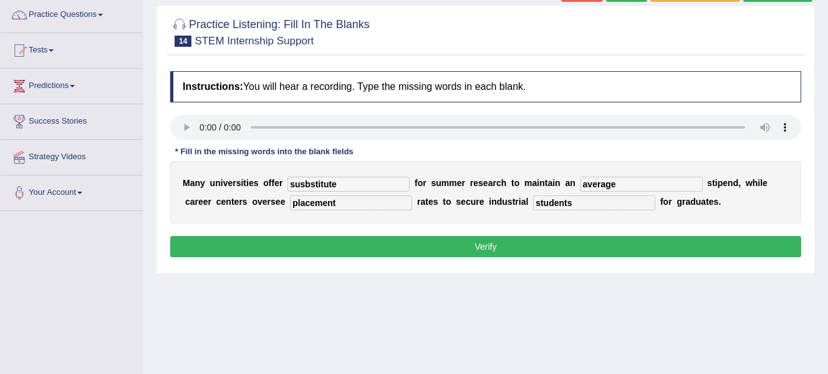
type input "susbstitute"
click at [474, 244] on button "Verify" at bounding box center [485, 246] width 631 height 21
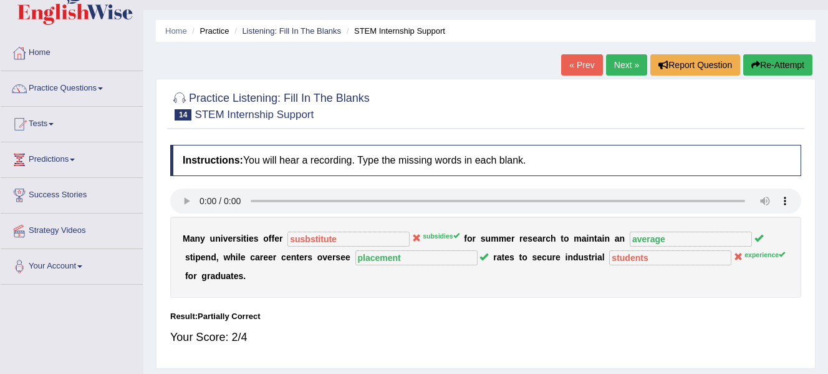
scroll to position [0, 0]
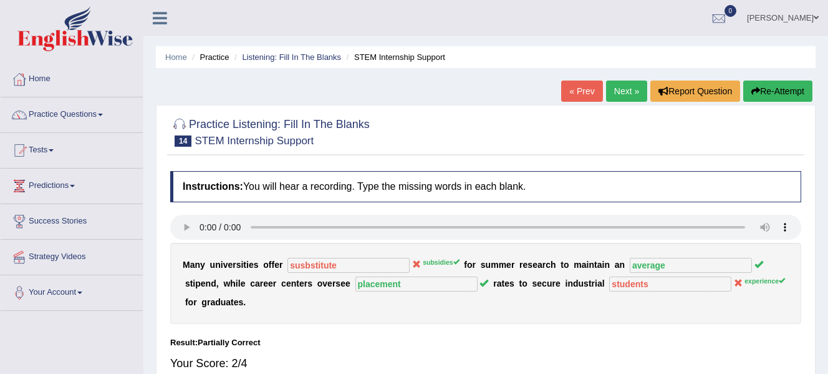
click at [622, 90] on link "Next »" at bounding box center [626, 90] width 41 height 21
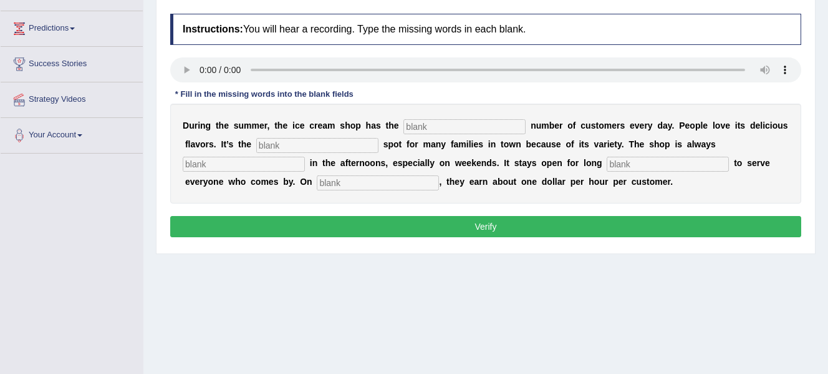
scroll to position [156, 0]
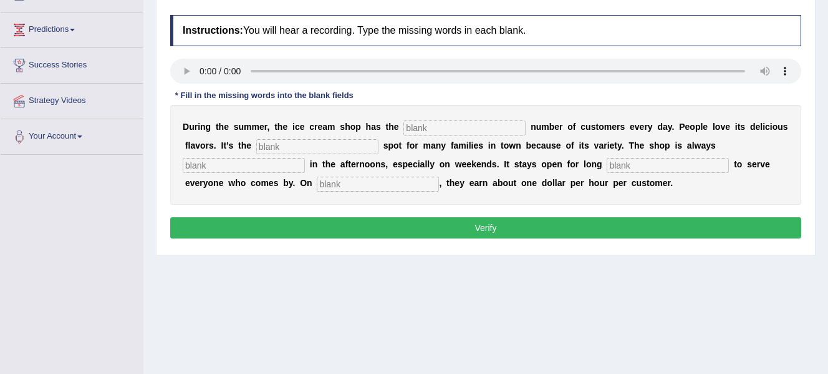
click at [473, 127] on input "text" at bounding box center [465, 127] width 122 height 15
type input "same"
click at [347, 148] on input "text" at bounding box center [317, 146] width 122 height 15
type input "favourite"
click at [286, 160] on input "text" at bounding box center [244, 165] width 122 height 15
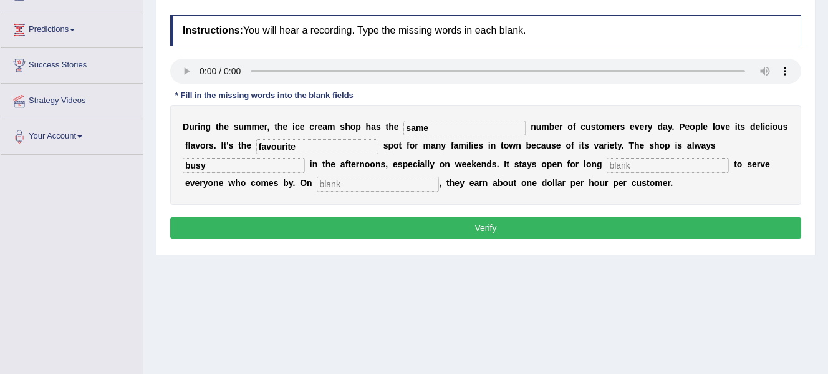
type input "busy"
click at [632, 166] on input "text" at bounding box center [668, 165] width 122 height 15
type input "hours"
click at [430, 178] on input "text" at bounding box center [378, 184] width 122 height 15
type input "average"
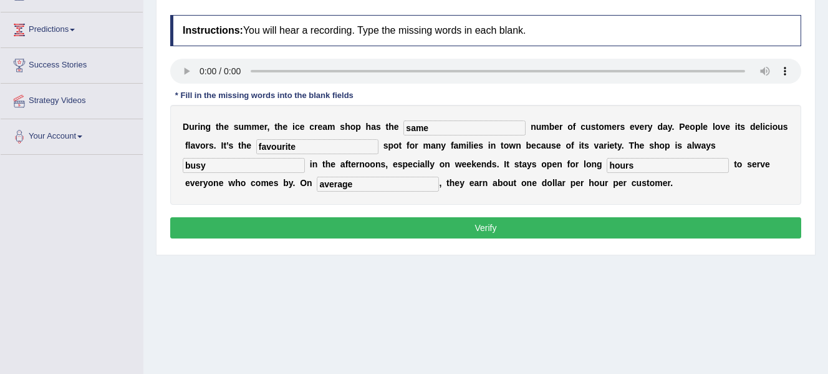
click at [453, 230] on button "Verify" at bounding box center [485, 227] width 631 height 21
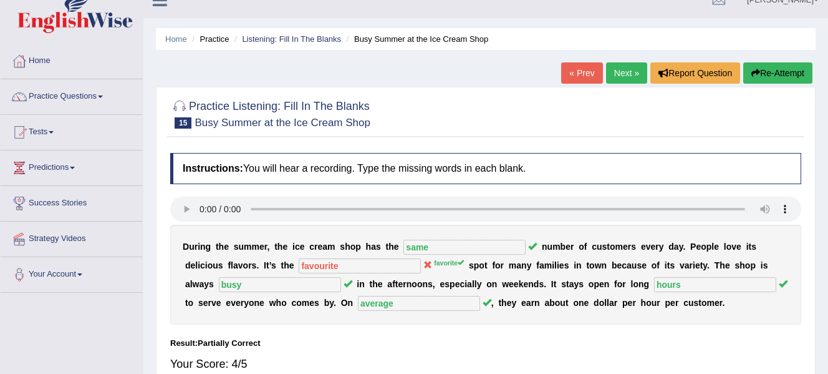
scroll to position [0, 0]
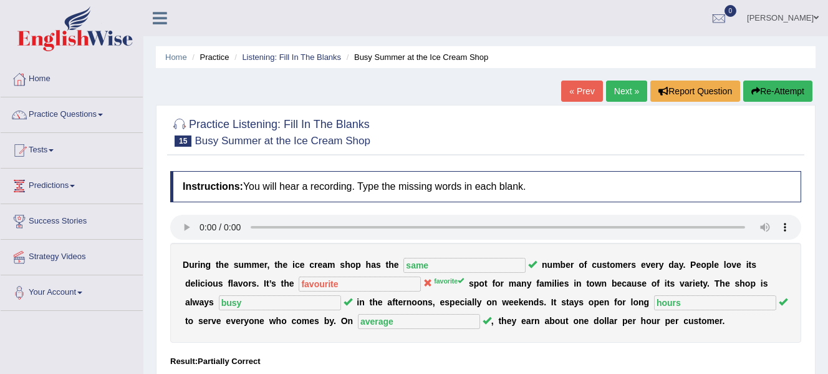
click at [618, 88] on link "Next »" at bounding box center [626, 90] width 41 height 21
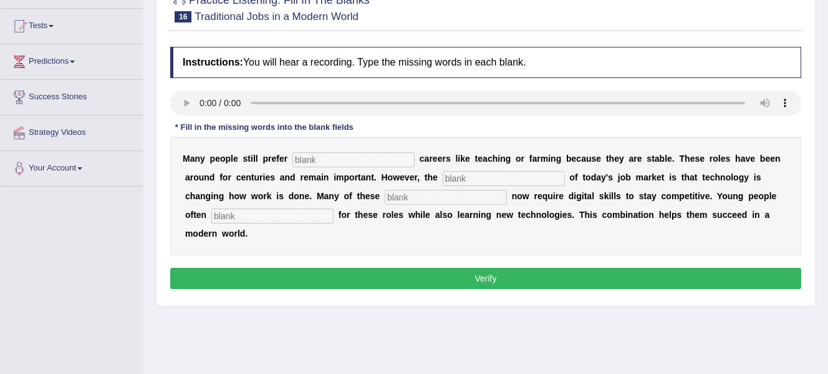
scroll to position [123, 0]
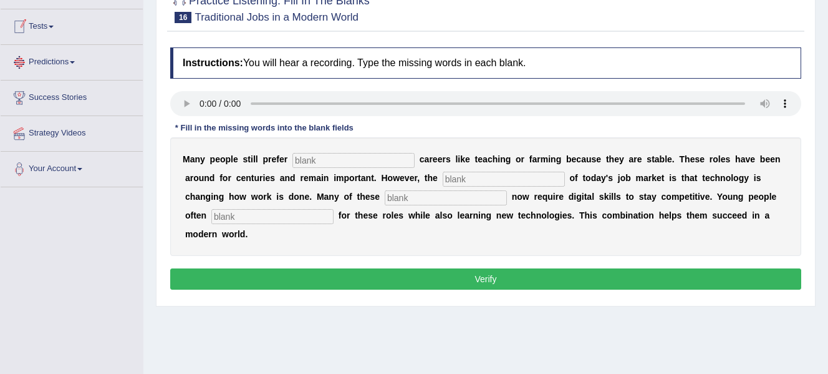
click at [314, 163] on input "text" at bounding box center [354, 160] width 122 height 15
type input "traditional"
click at [485, 181] on div "M a n y p e o p l e s t i l l p r e f e r traditional c a r e e r s l i k e t e…" at bounding box center [485, 196] width 631 height 119
click at [485, 181] on input "text" at bounding box center [504, 179] width 122 height 15
type input "reality"
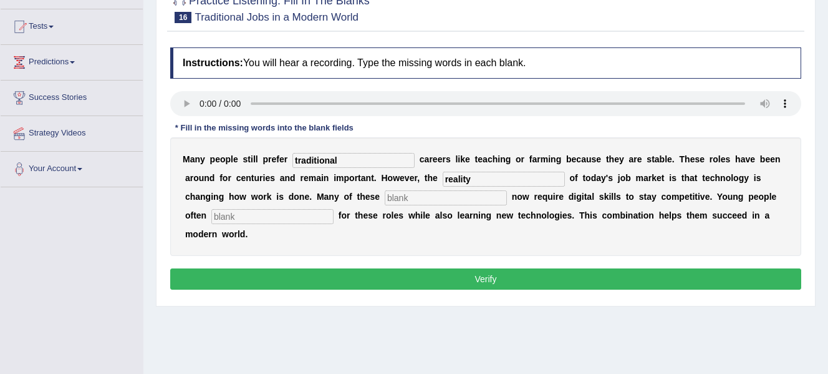
click at [472, 196] on input "text" at bounding box center [446, 197] width 122 height 15
type input "jobs"
click at [303, 215] on input "text" at bounding box center [272, 216] width 122 height 15
type input "apply"
click at [369, 285] on button "Verify" at bounding box center [485, 278] width 631 height 21
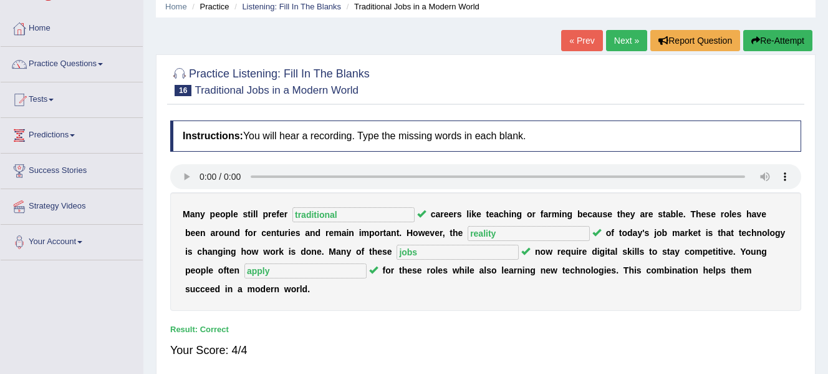
scroll to position [0, 0]
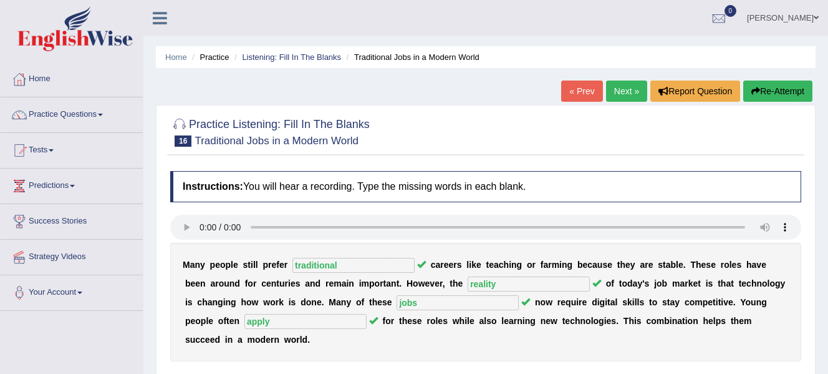
click at [632, 89] on link "Next »" at bounding box center [626, 90] width 41 height 21
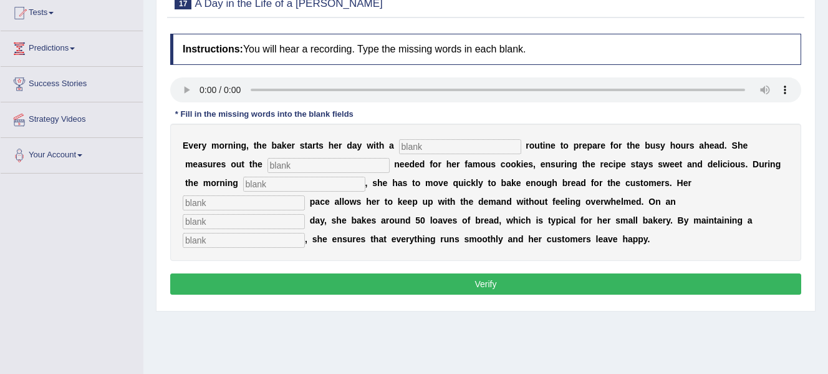
scroll to position [138, 0]
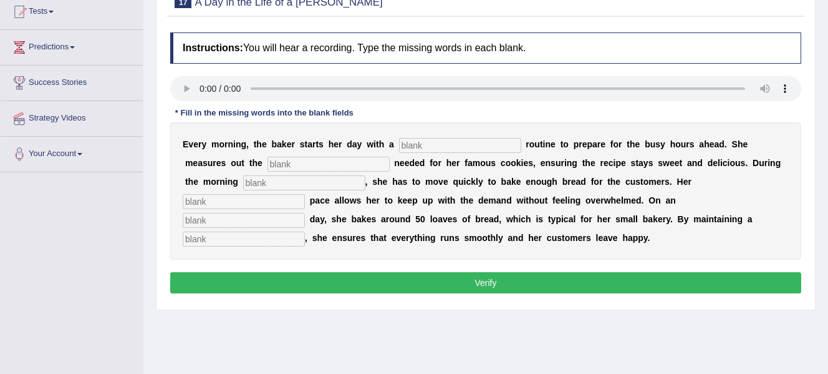
click at [438, 146] on input "text" at bounding box center [460, 145] width 122 height 15
type input "simple"
click at [361, 162] on input "text" at bounding box center [329, 164] width 122 height 15
type input "sugar"
click at [312, 185] on input "text" at bounding box center [304, 182] width 122 height 15
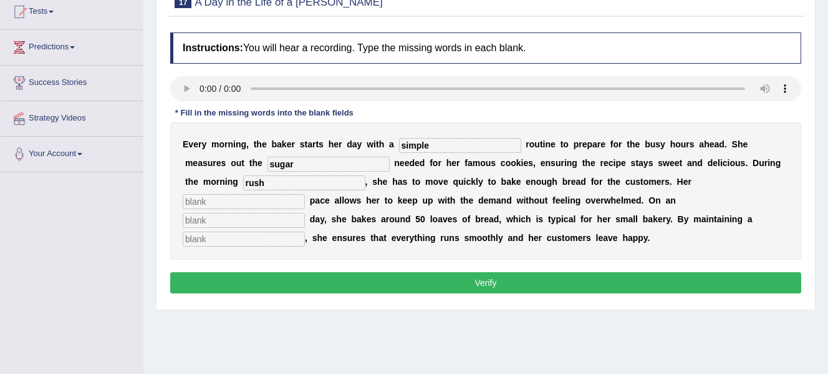
type input "rush"
click at [279, 203] on input "text" at bounding box center [244, 201] width 122 height 15
type input "steady"
click at [278, 218] on input "text" at bounding box center [244, 220] width 122 height 15
type input "average"
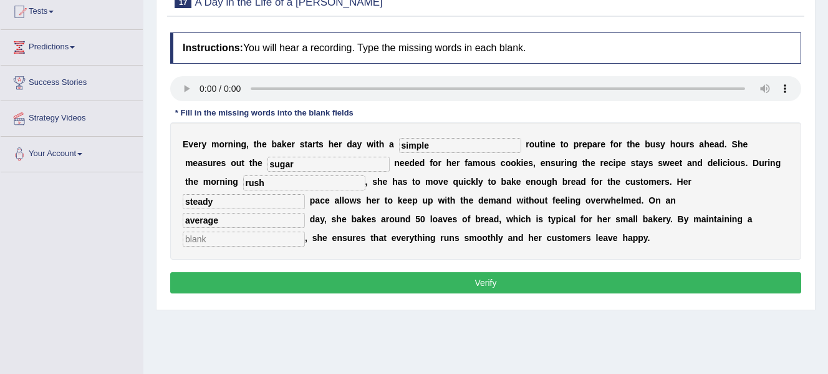
click at [276, 240] on input "text" at bounding box center [244, 238] width 122 height 15
type input "workflow"
click at [322, 279] on button "Verify" at bounding box center [485, 282] width 631 height 21
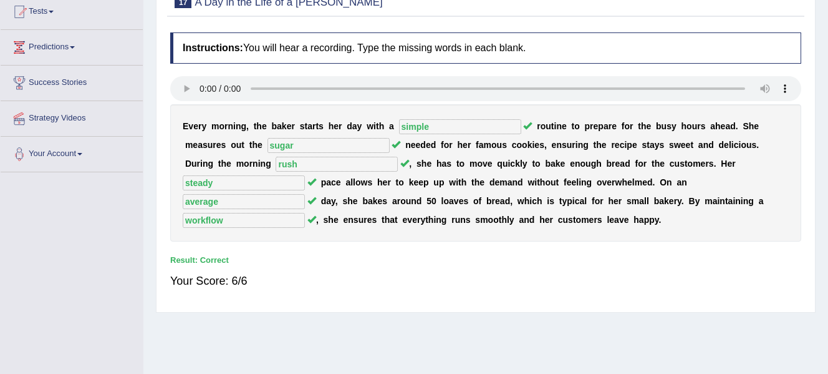
scroll to position [0, 0]
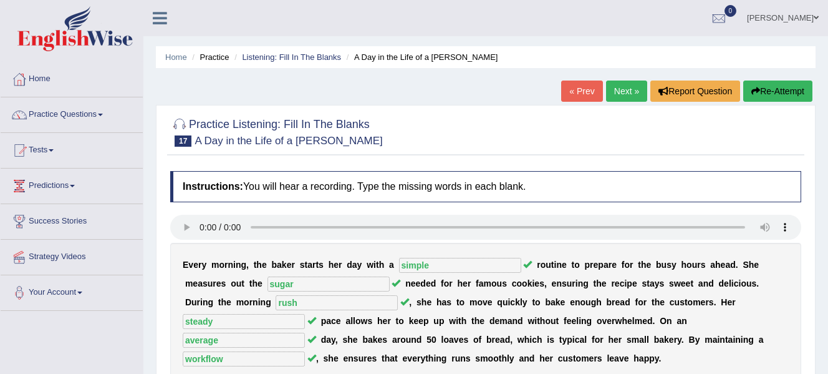
click at [624, 87] on link "Next »" at bounding box center [626, 90] width 41 height 21
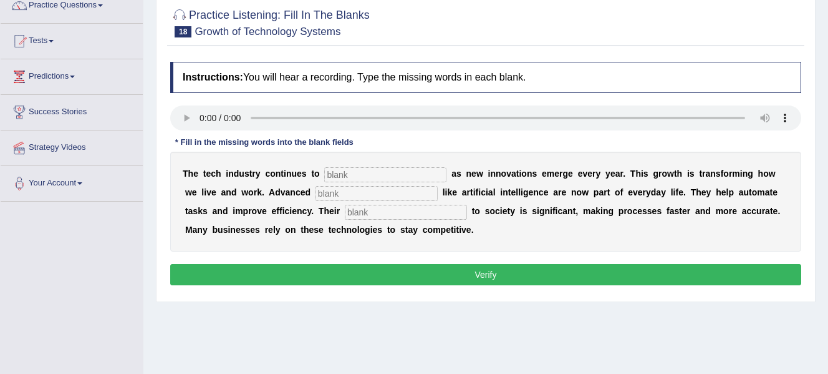
scroll to position [119, 0]
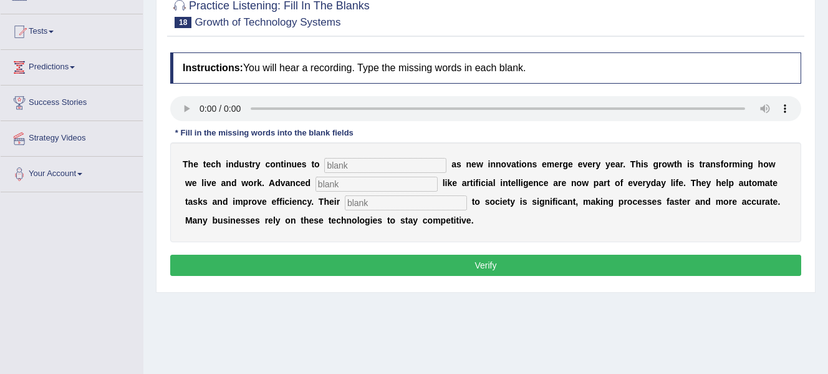
click at [367, 206] on input "text" at bounding box center [406, 202] width 122 height 15
type input "contribution"
click at [382, 186] on input "text" at bounding box center [377, 184] width 122 height 15
type input "systems"
click at [398, 167] on input "text" at bounding box center [385, 165] width 122 height 15
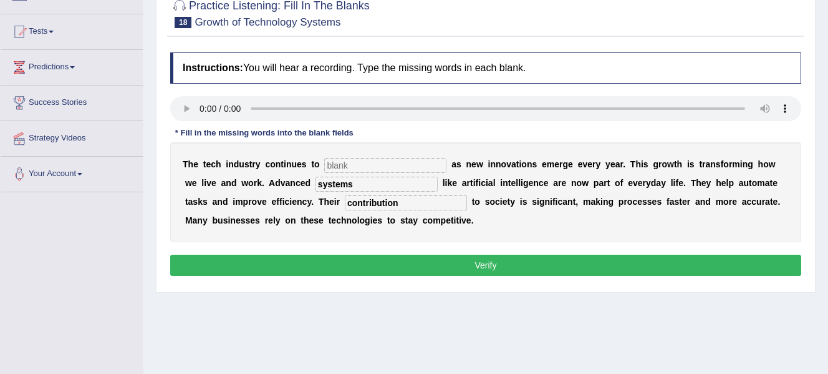
click at [336, 162] on input "text" at bounding box center [385, 165] width 122 height 15
type input "[PERSON_NAME]"
click at [374, 269] on button "Verify" at bounding box center [485, 264] width 631 height 21
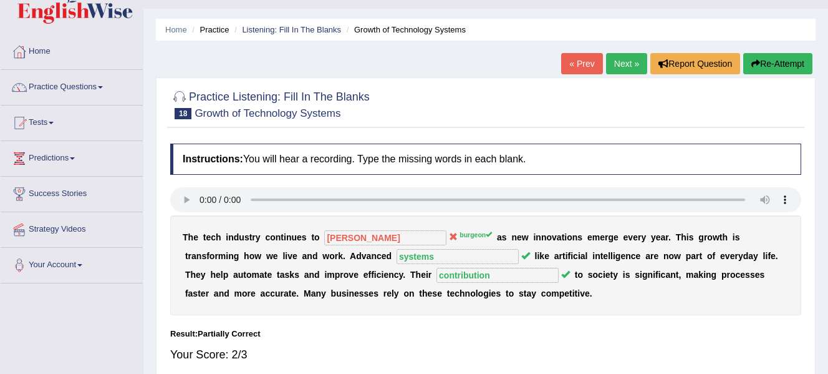
scroll to position [0, 0]
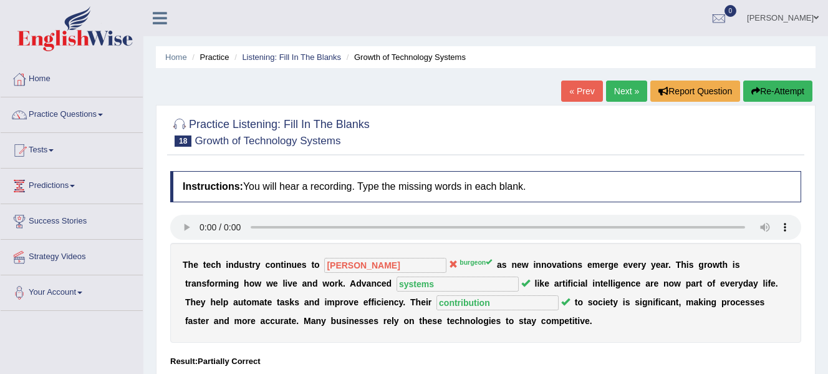
click at [627, 82] on link "Next »" at bounding box center [626, 90] width 41 height 21
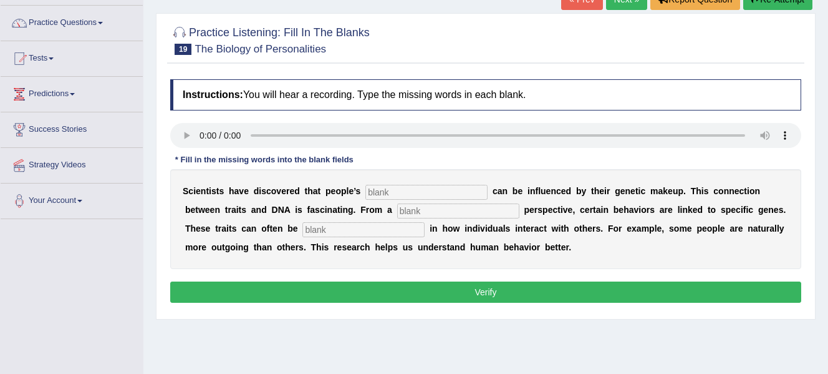
scroll to position [120, 0]
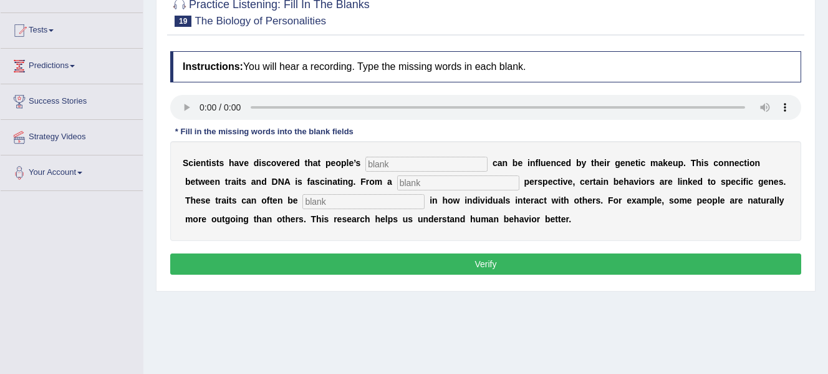
click at [334, 205] on input "text" at bounding box center [364, 201] width 122 height 15
type input "visible"
click at [417, 182] on input "text" at bounding box center [458, 182] width 122 height 15
type input "biology"
click at [433, 158] on input "text" at bounding box center [427, 164] width 122 height 15
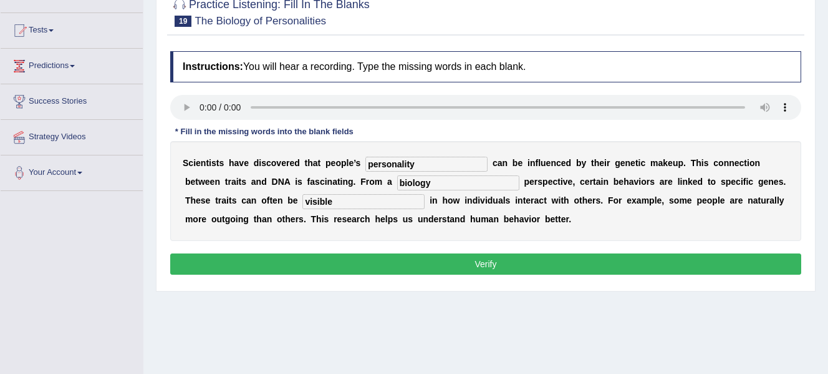
type input "personality"
click at [457, 262] on button "Verify" at bounding box center [485, 263] width 631 height 21
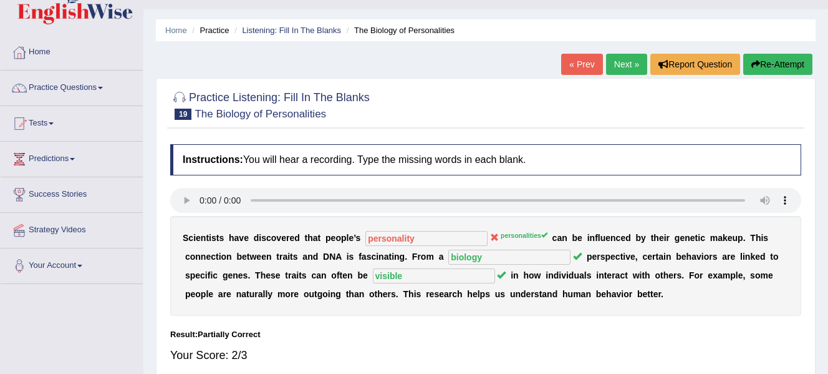
scroll to position [0, 0]
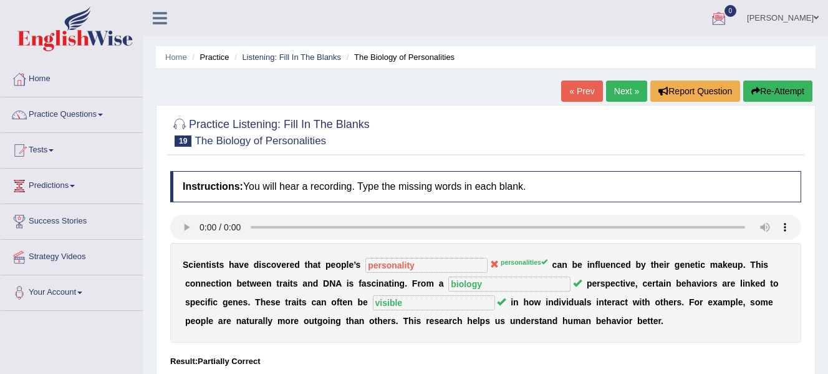
click at [615, 94] on link "Next »" at bounding box center [626, 90] width 41 height 21
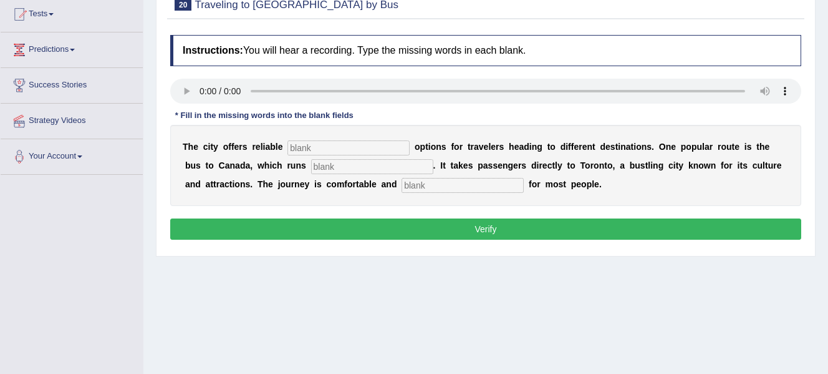
scroll to position [133, 0]
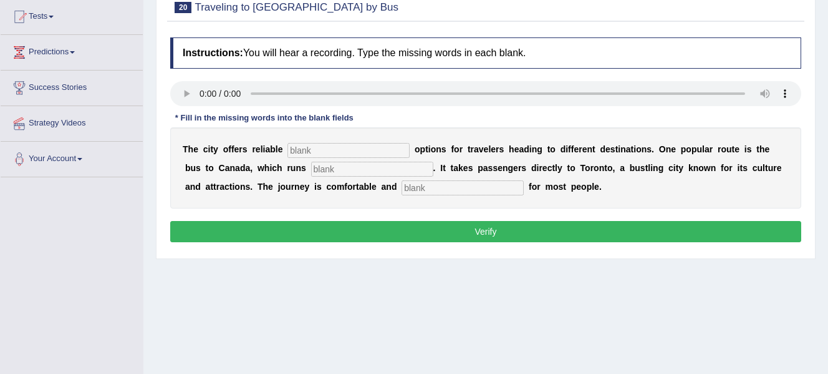
click at [407, 186] on input "text" at bounding box center [463, 187] width 122 height 15
type input "affordable"
click at [345, 173] on input "text" at bounding box center [372, 169] width 122 height 15
type input "daily"
click at [352, 148] on input "text" at bounding box center [349, 150] width 122 height 15
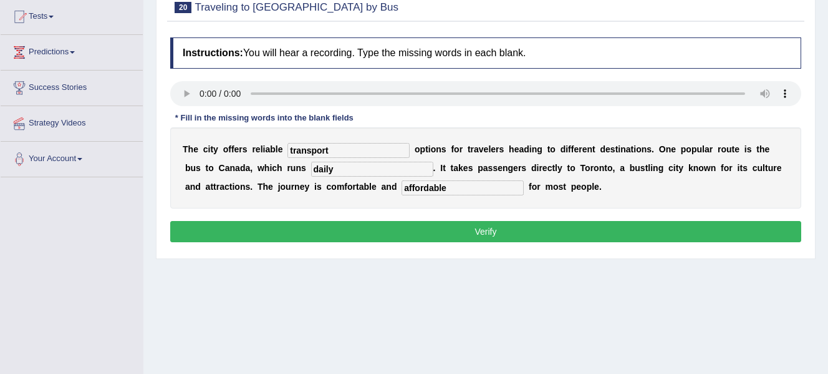
type input "transport"
click at [408, 236] on button "Verify" at bounding box center [485, 231] width 631 height 21
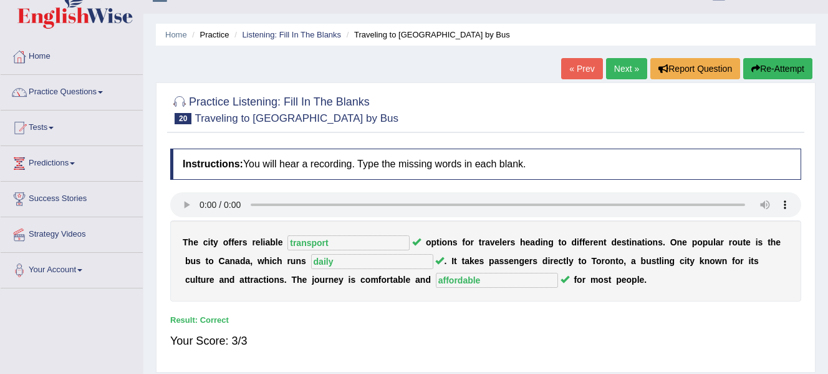
scroll to position [0, 0]
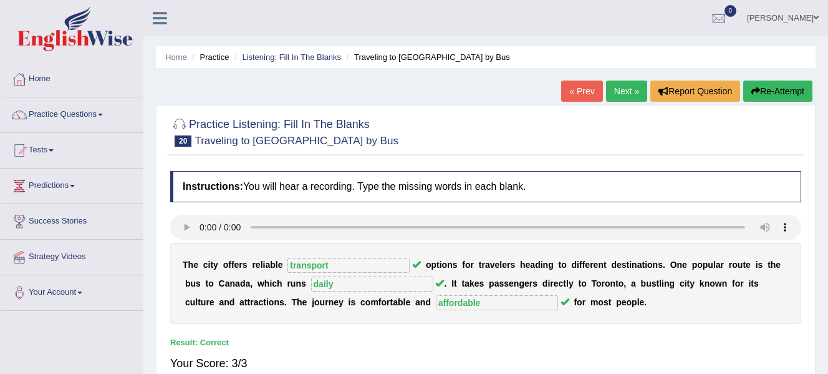
click at [627, 86] on link "Next »" at bounding box center [626, 90] width 41 height 21
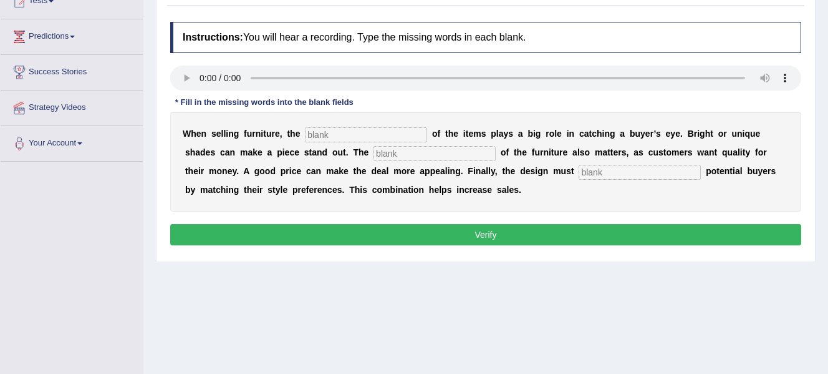
scroll to position [153, 0]
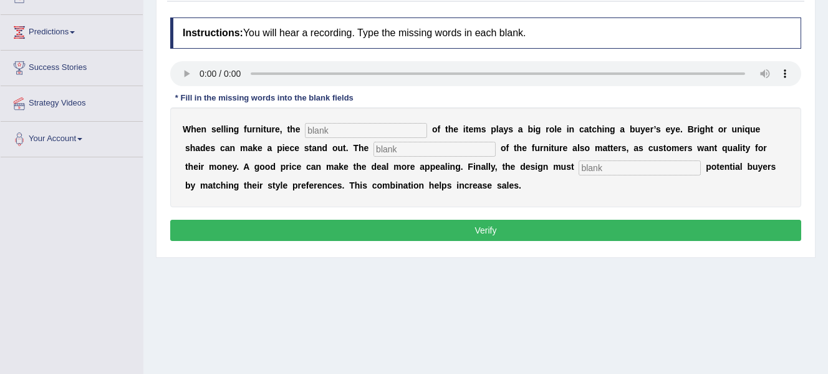
click at [604, 167] on input "text" at bounding box center [640, 167] width 122 height 15
type input "attract"
click at [477, 145] on input "text" at bounding box center [435, 149] width 122 height 15
type input "value"
click at [384, 128] on input "text" at bounding box center [366, 130] width 122 height 15
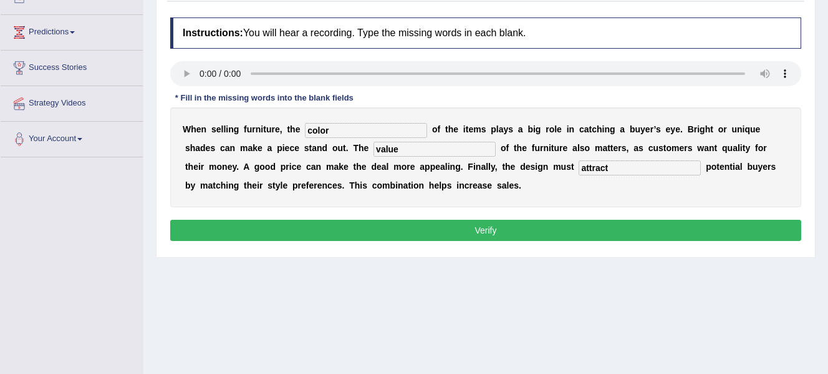
type input "color"
click at [473, 235] on button "Verify" at bounding box center [485, 230] width 631 height 21
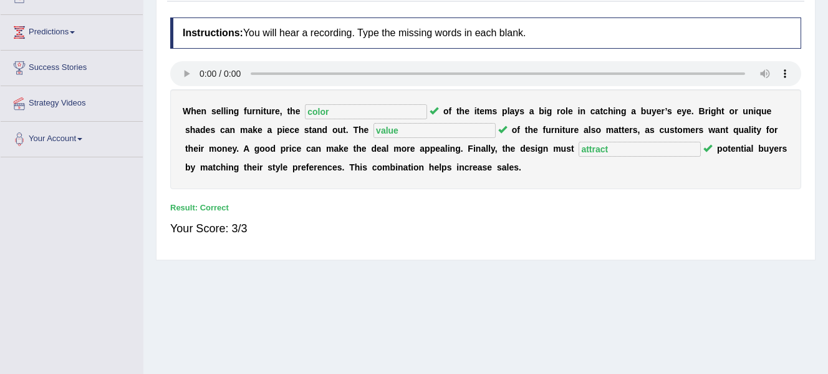
scroll to position [0, 0]
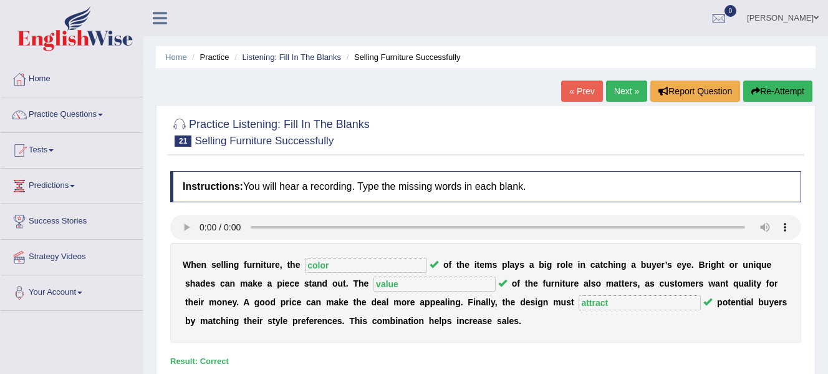
click at [619, 91] on link "Next »" at bounding box center [626, 90] width 41 height 21
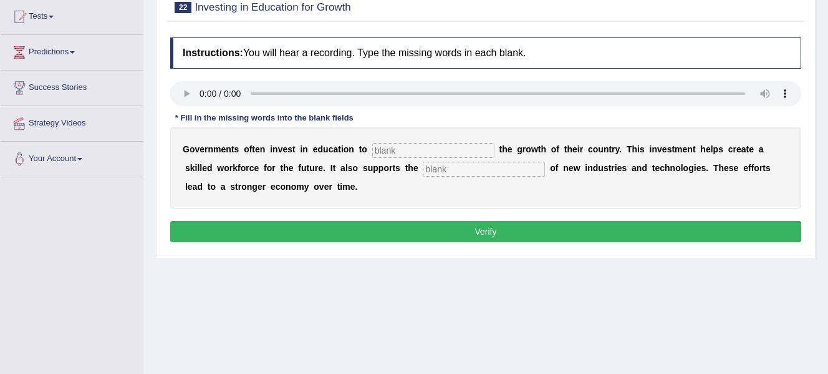
scroll to position [135, 0]
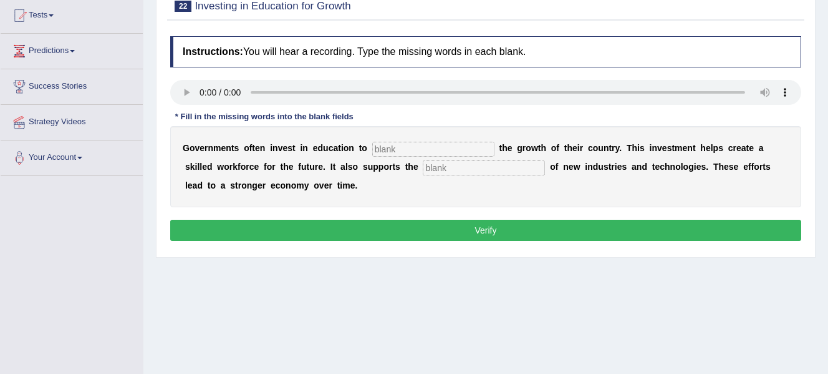
click at [436, 168] on input "text" at bounding box center [484, 167] width 122 height 15
type input "development"
click at [435, 145] on input "text" at bounding box center [433, 149] width 122 height 15
type input "boos"
click at [496, 231] on button "Verify" at bounding box center [485, 230] width 631 height 21
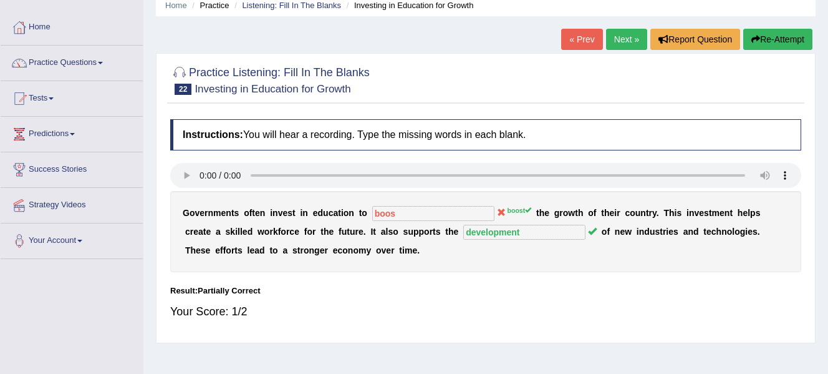
scroll to position [0, 0]
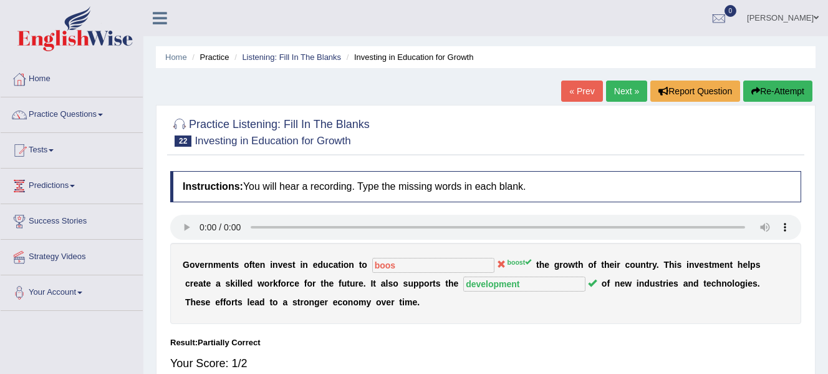
click at [756, 94] on icon "button" at bounding box center [756, 91] width 9 height 9
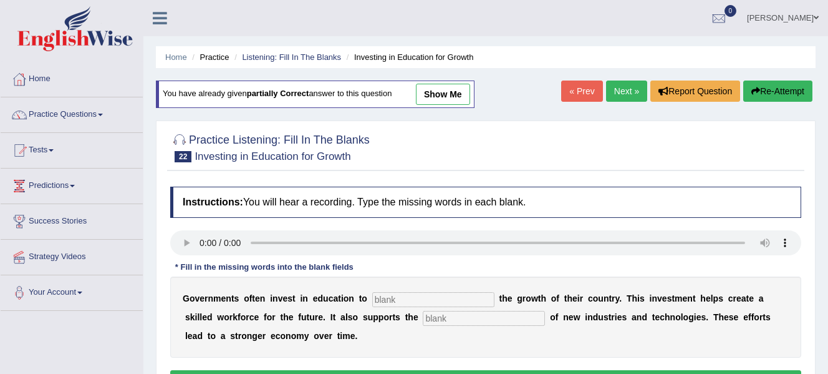
click at [425, 296] on input "text" at bounding box center [433, 299] width 122 height 15
type input "boost"
click at [445, 321] on input "text" at bounding box center [484, 318] width 122 height 15
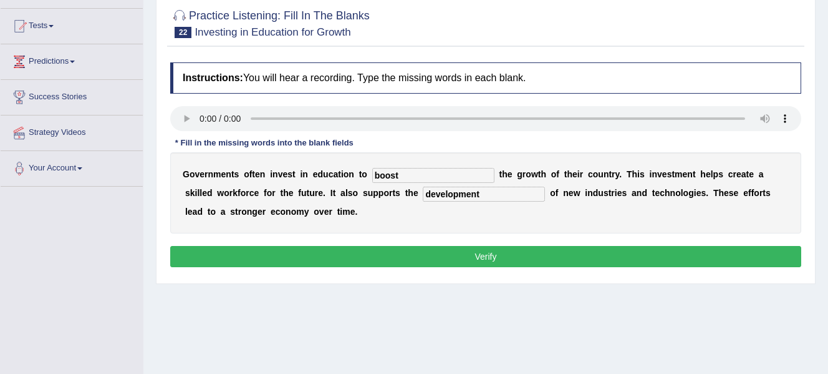
scroll to position [122, 0]
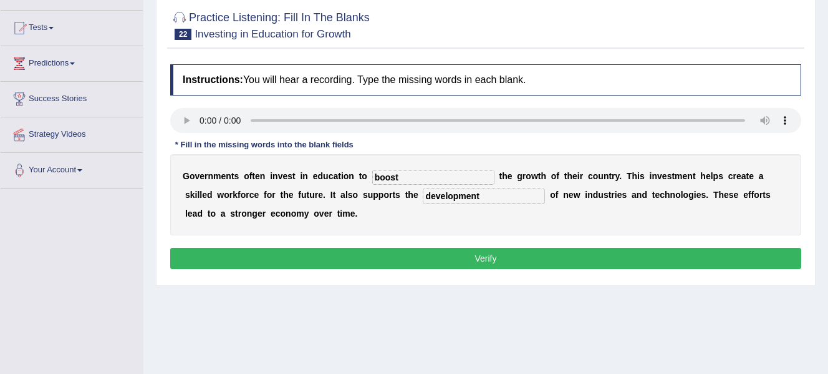
type input "development"
click at [580, 258] on button "Verify" at bounding box center [485, 258] width 631 height 21
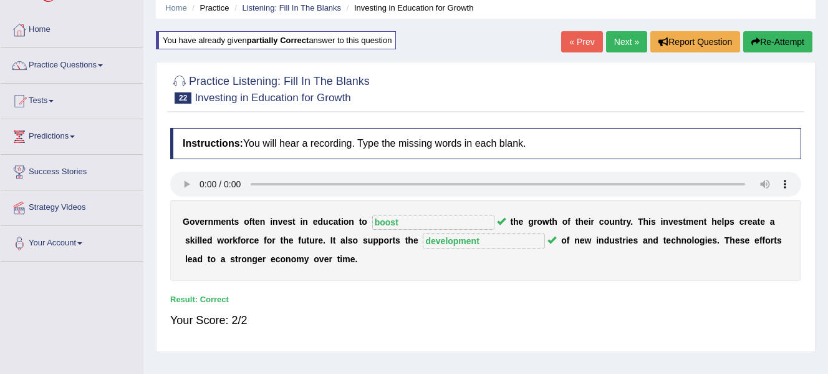
scroll to position [0, 0]
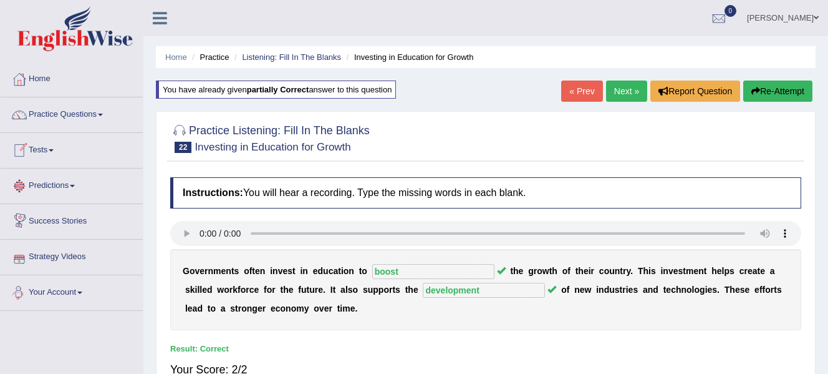
click at [87, 294] on link "Your Account" at bounding box center [72, 290] width 142 height 31
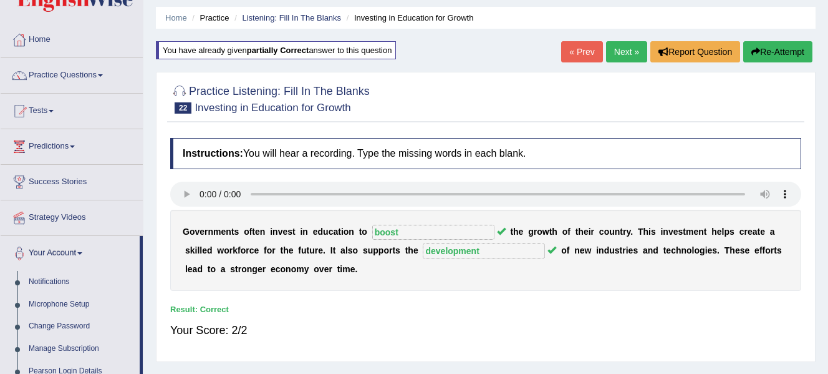
scroll to position [39, 0]
click at [54, 112] on span at bounding box center [51, 111] width 5 height 2
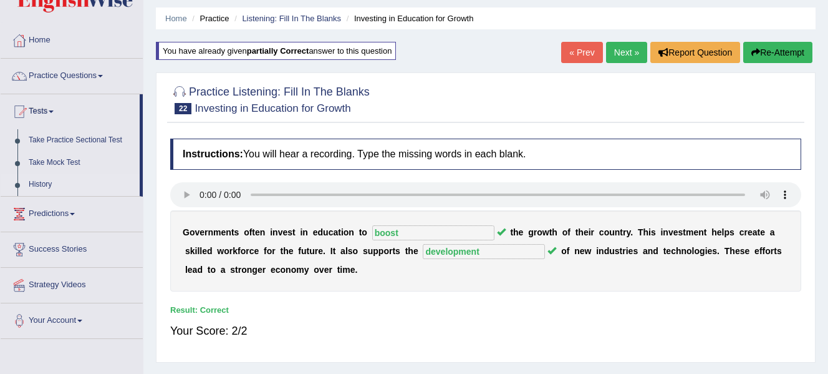
click at [34, 180] on link "History" at bounding box center [81, 184] width 117 height 22
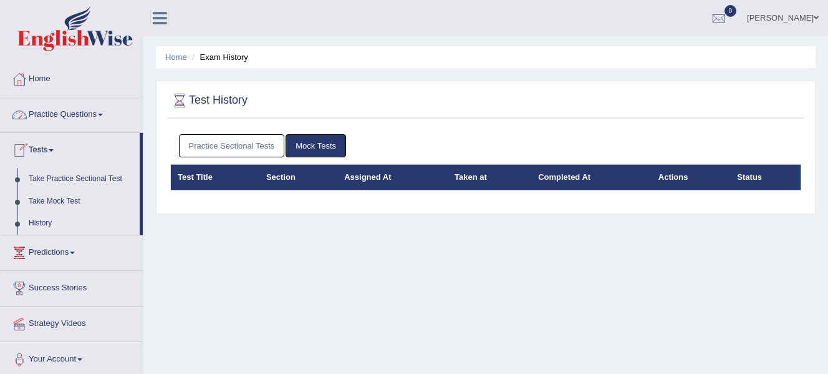
click at [103, 115] on span at bounding box center [100, 115] width 5 height 2
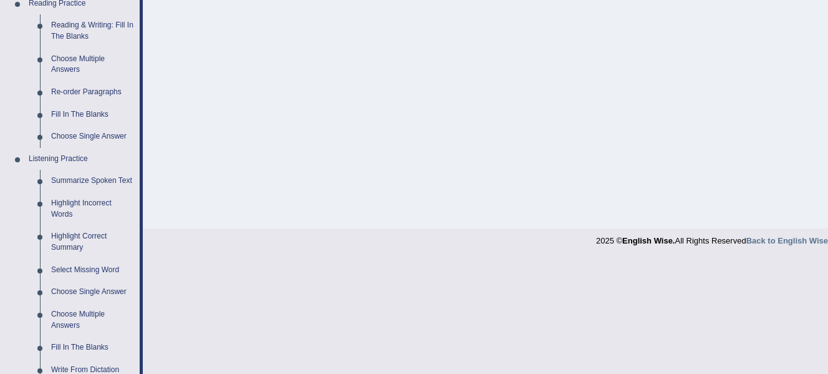
scroll to position [394, 0]
drag, startPoint x: 803, startPoint y: 224, endPoint x: 790, endPoint y: 188, distance: 37.9
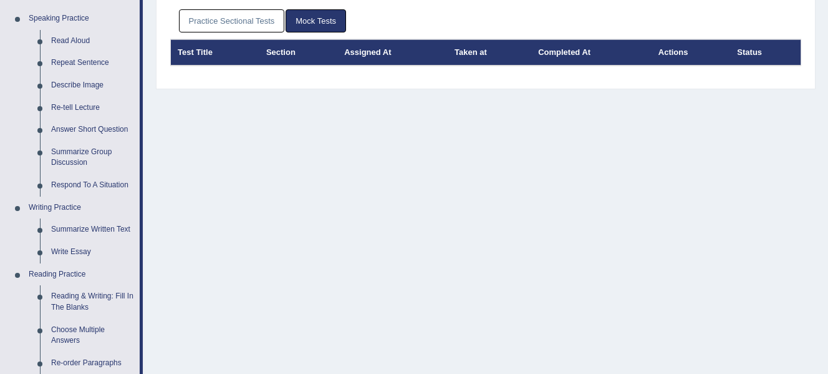
scroll to position [87, 0]
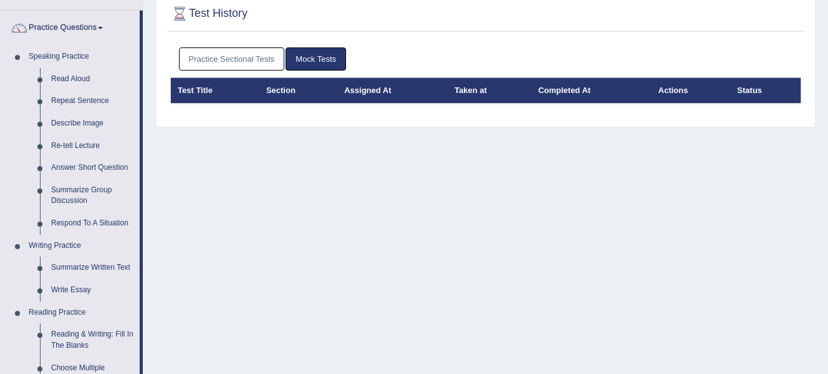
drag, startPoint x: 816, startPoint y: 64, endPoint x: 831, endPoint y: 127, distance: 64.1
click at [828, 127] on html "Toggle navigation Home Practice Questions Speaking Practice Read Aloud Repeat S…" at bounding box center [414, 100] width 828 height 374
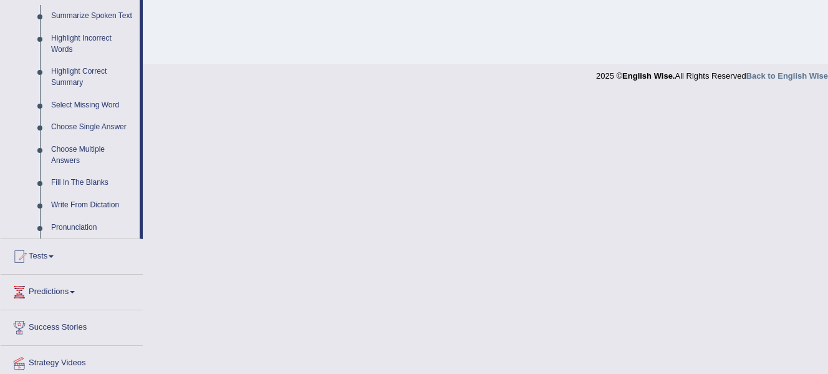
scroll to position [559, 0]
click at [94, 183] on link "Fill In The Blanks" at bounding box center [93, 184] width 94 height 22
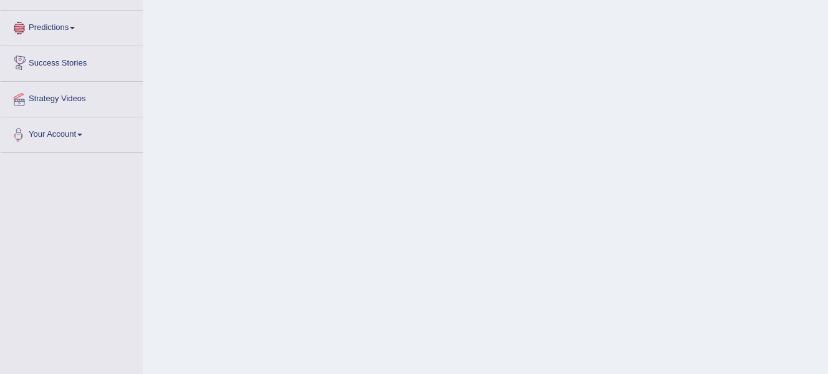
scroll to position [259, 0]
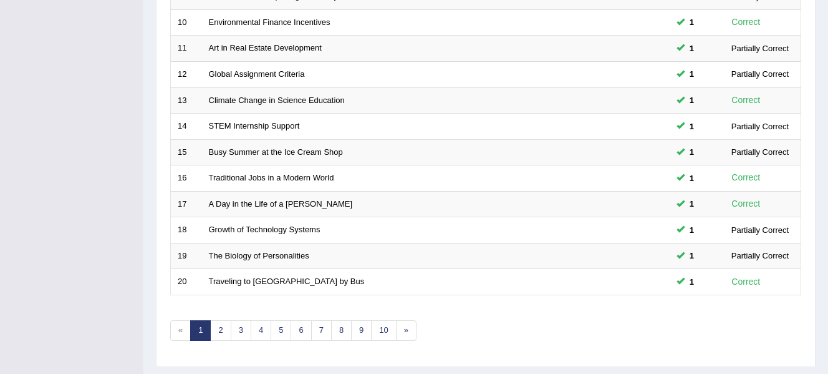
scroll to position [420, 0]
click at [220, 331] on link "2" at bounding box center [220, 329] width 21 height 21
